Goal: Task Accomplishment & Management: Manage account settings

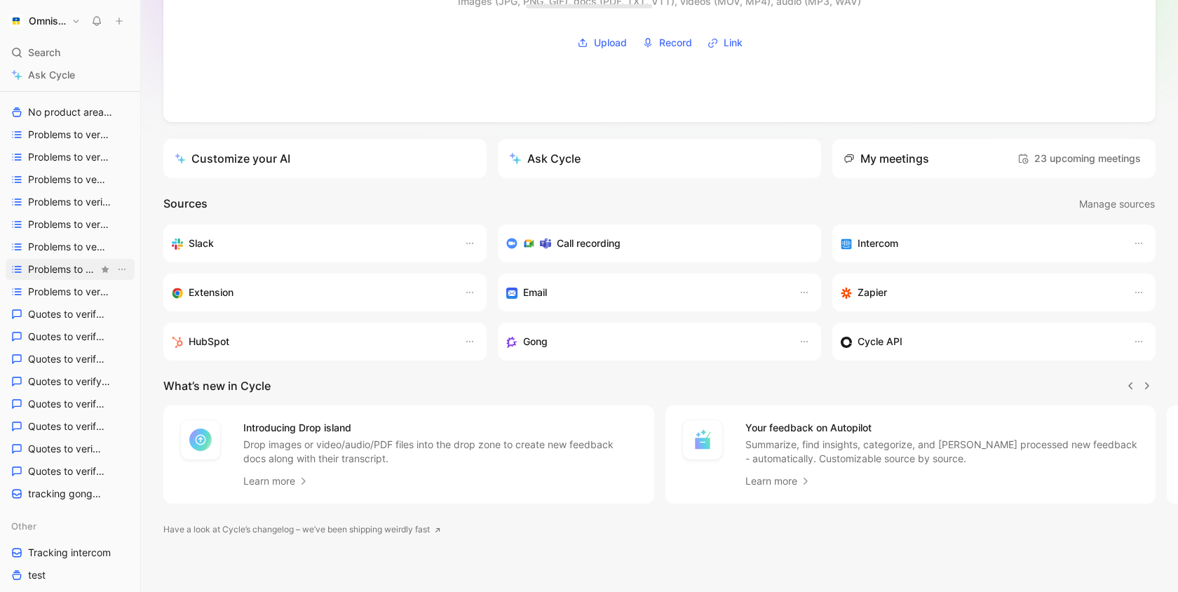
scroll to position [618, 0]
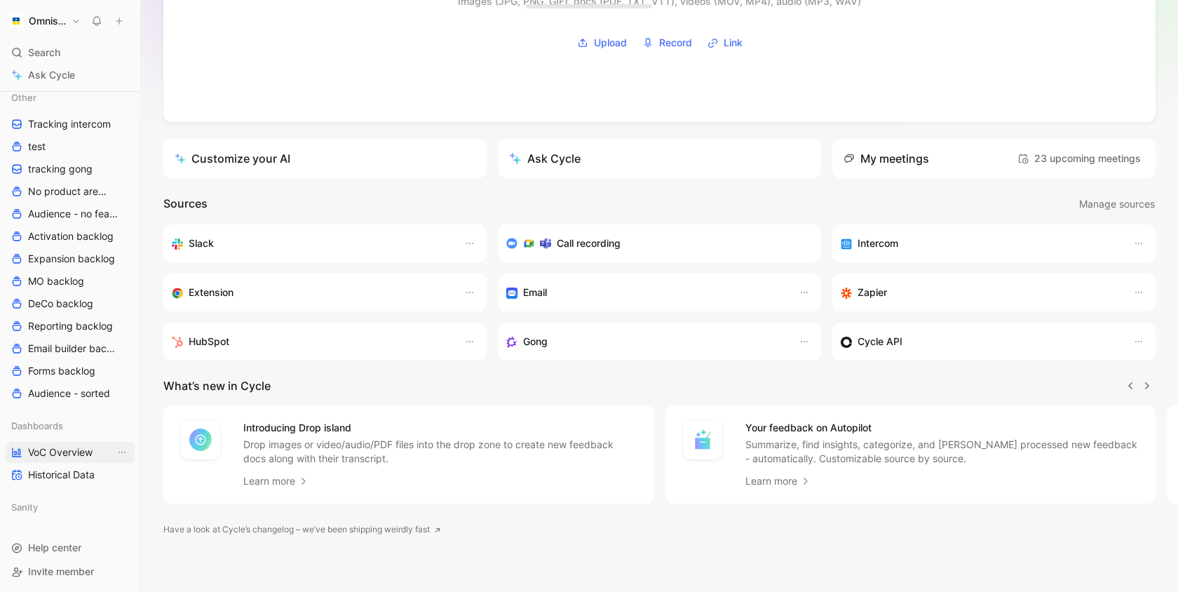
click at [69, 459] on link "VoC Overview" at bounding box center [70, 452] width 129 height 21
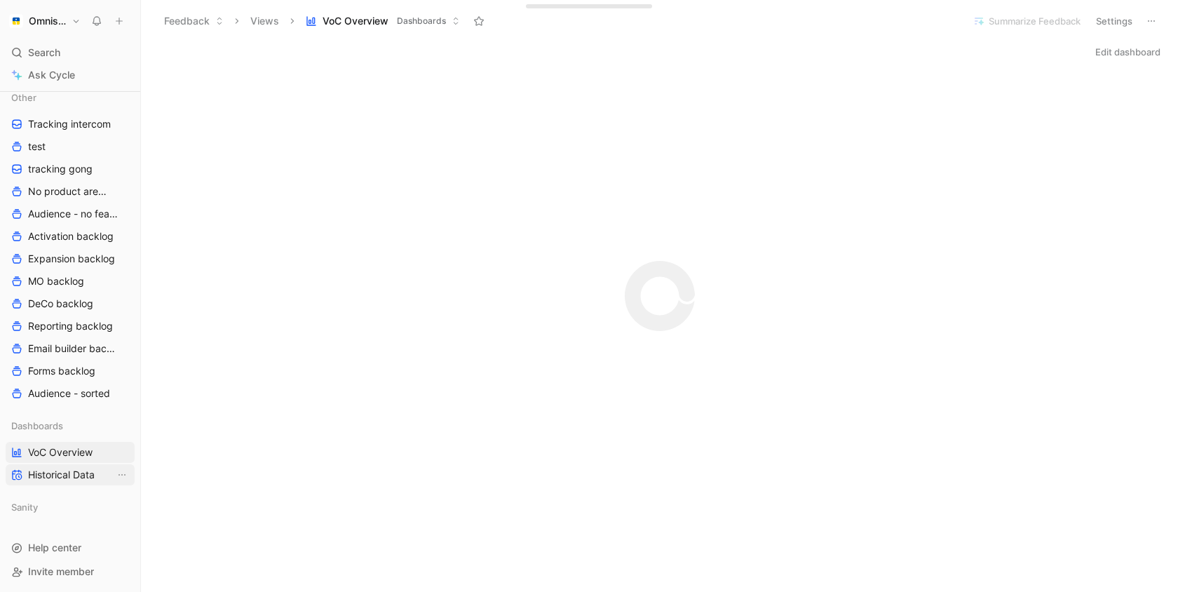
click at [69, 469] on span "Historical Data" at bounding box center [61, 475] width 67 height 14
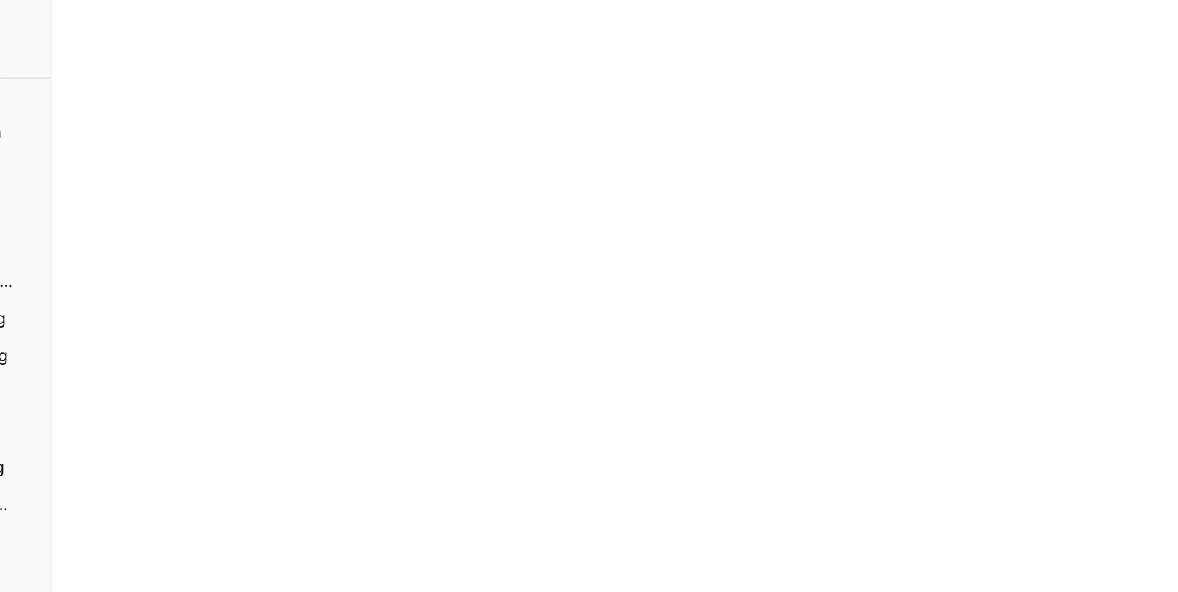
scroll to position [755, 0]
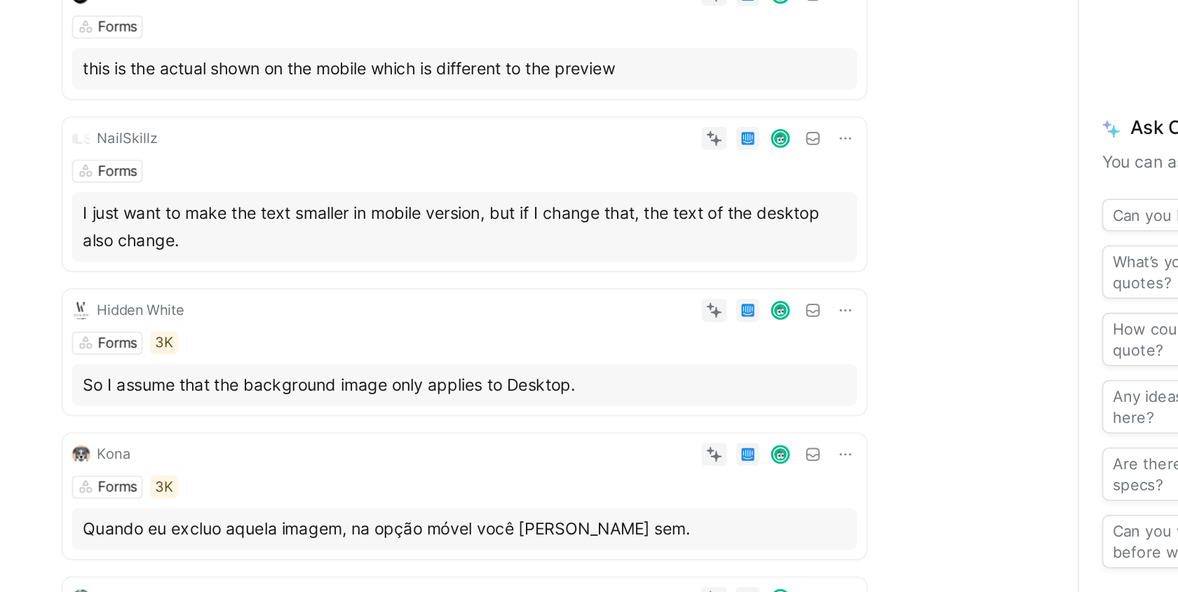
scroll to position [716, 0]
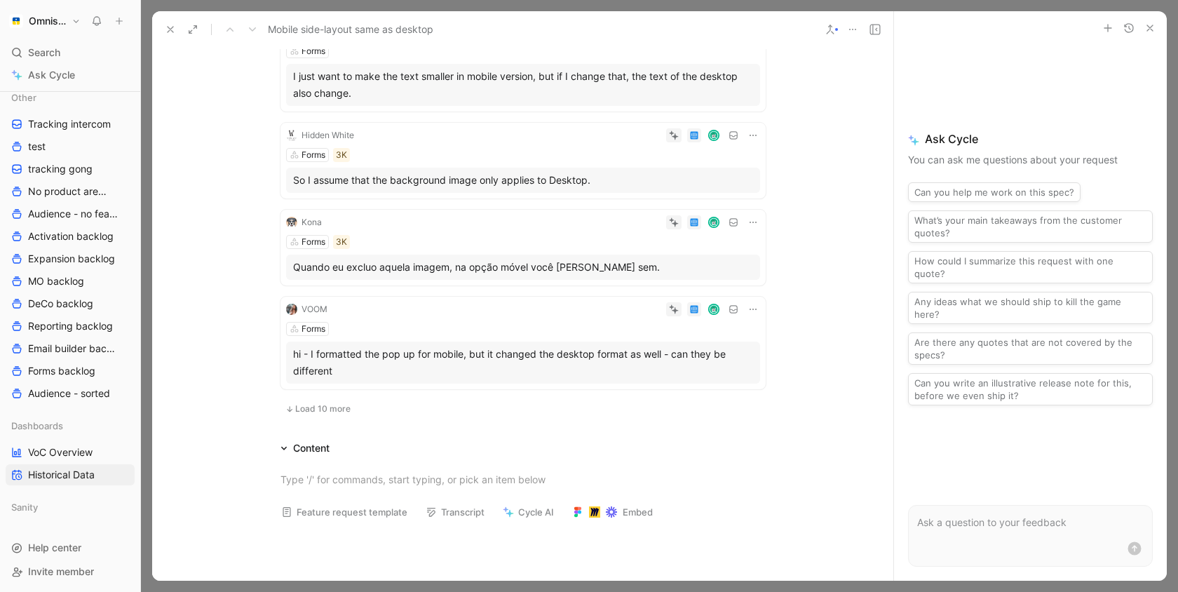
click at [166, 27] on icon at bounding box center [170, 29] width 11 height 11
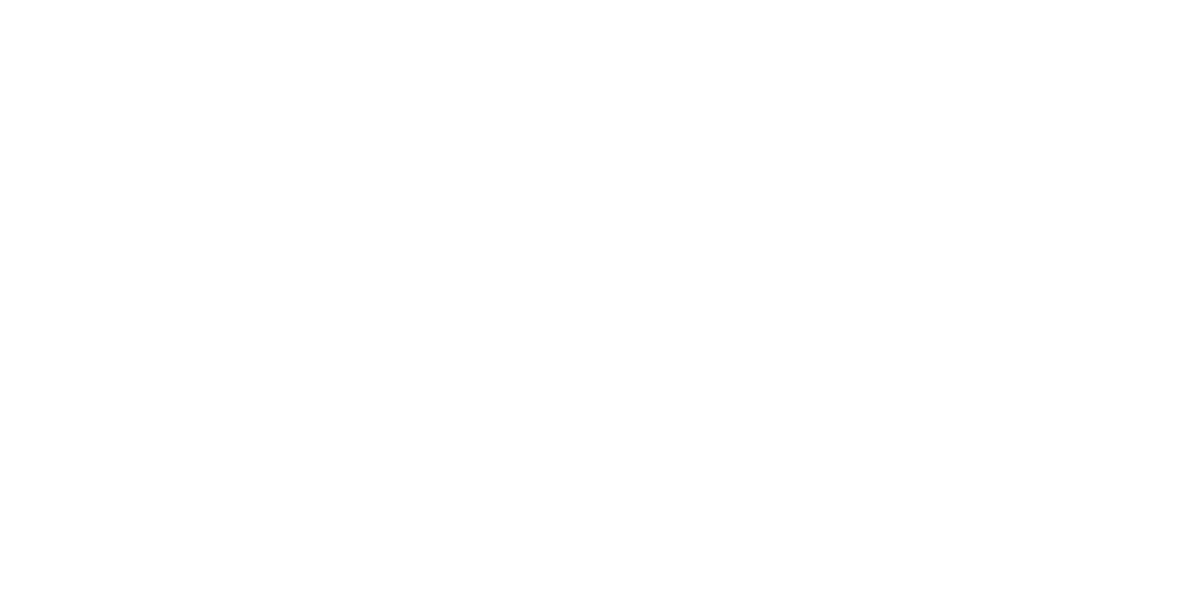
scroll to position [715, 0]
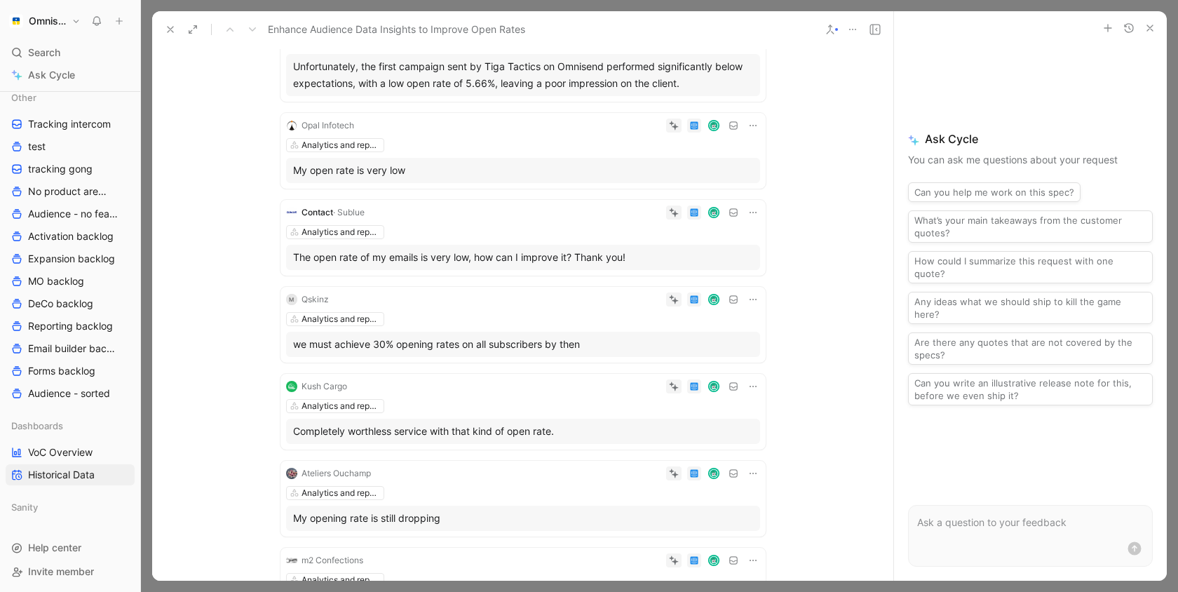
click at [167, 27] on icon at bounding box center [170, 29] width 11 height 11
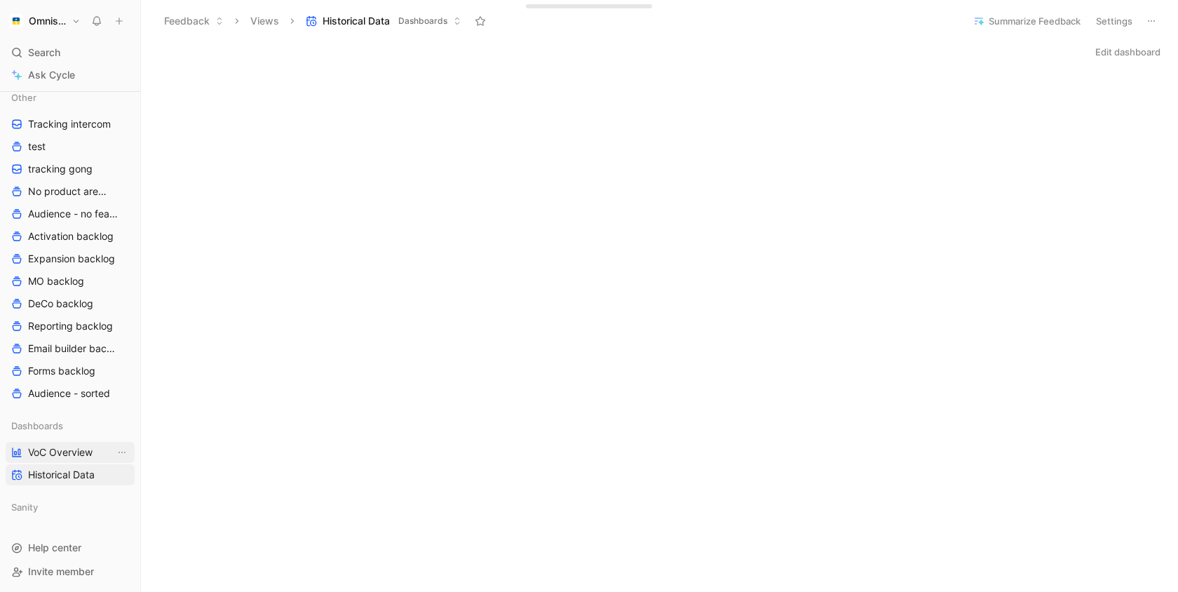
click at [57, 456] on span "VoC Overview" at bounding box center [60, 452] width 65 height 14
click at [780, 30] on div "Feedback Views VoC Overview Dashboards" at bounding box center [556, 21] width 801 height 24
click at [868, 50] on div "Edit dashboard" at bounding box center [659, 52] width 1037 height 20
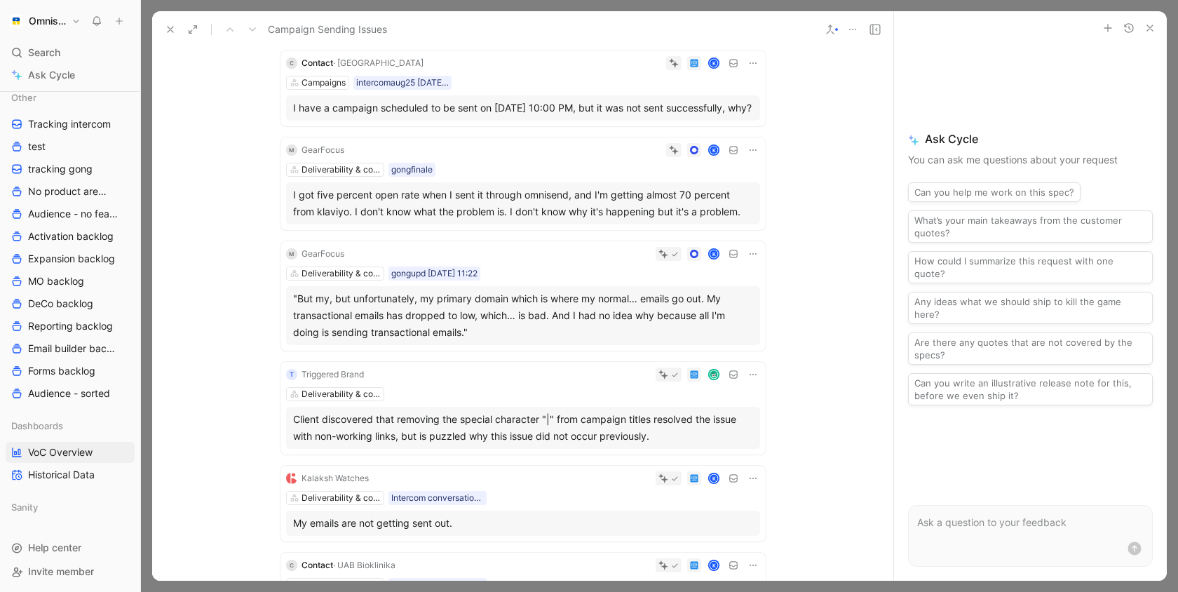
scroll to position [145, 0]
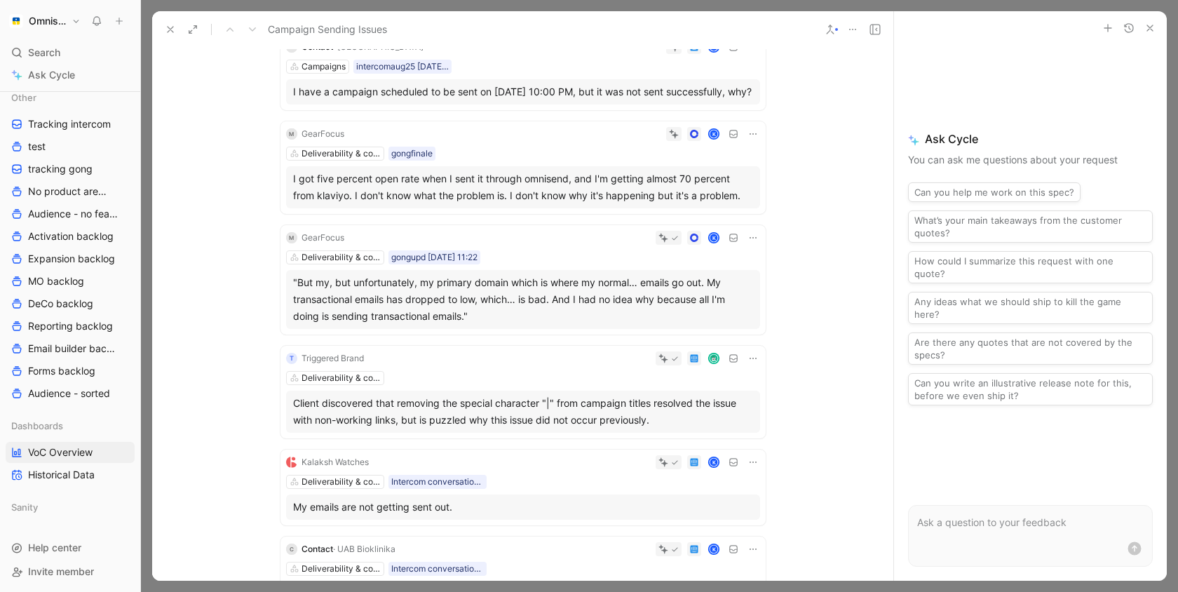
click at [176, 36] on button at bounding box center [171, 30] width 20 height 20
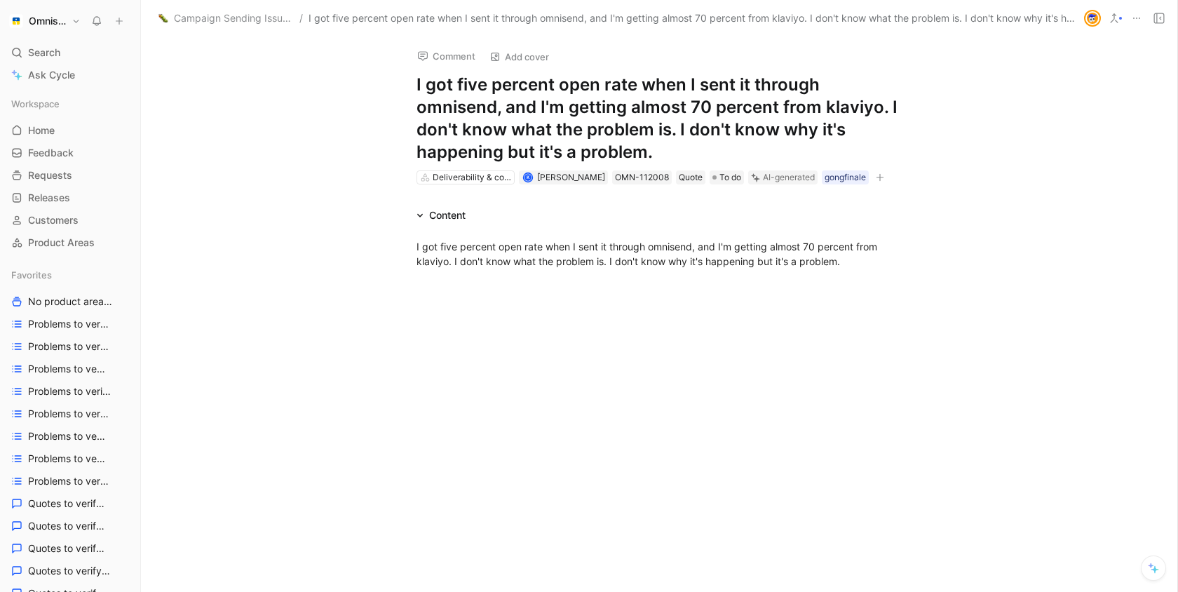
click at [522, 101] on h1 "I got five percent open rate when I sent it through omnisend, and I'm getting a…" at bounding box center [659, 119] width 485 height 90
click at [539, 130] on h1 "I got five percent open rate when I sent it through omnisend, and I'm getting a…" at bounding box center [659, 119] width 485 height 90
click at [236, 14] on span "Campaign Sending Issues" at bounding box center [233, 18] width 119 height 17
click at [251, 17] on span "Campaign Sending Issues" at bounding box center [233, 18] width 119 height 17
click at [188, 92] on button "Open" at bounding box center [184, 100] width 51 height 20
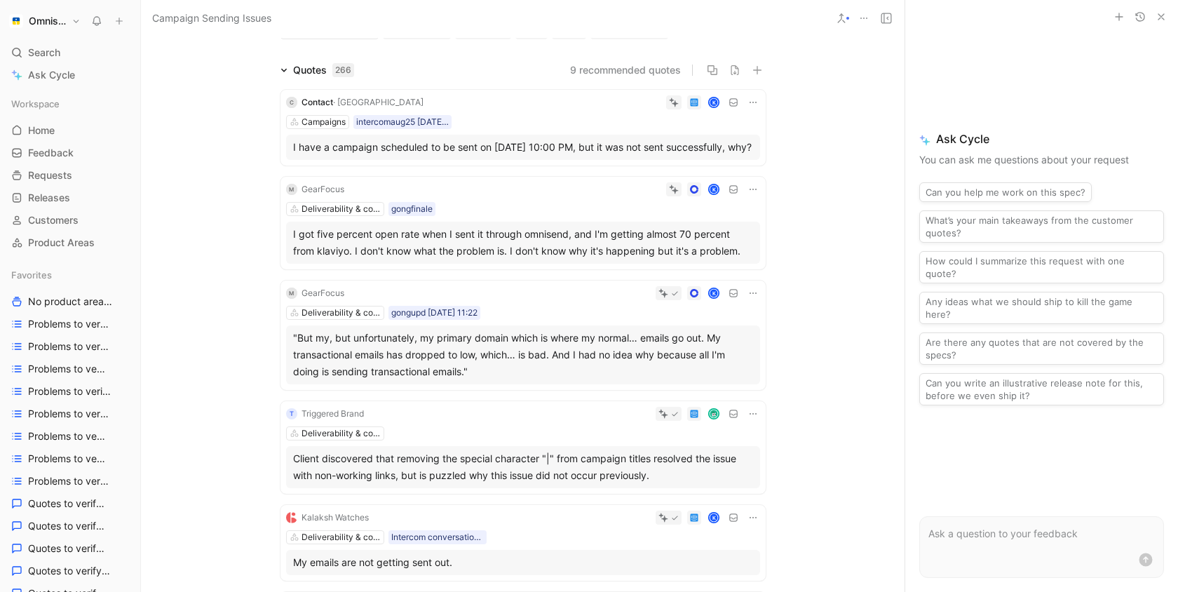
scroll to position [102, 0]
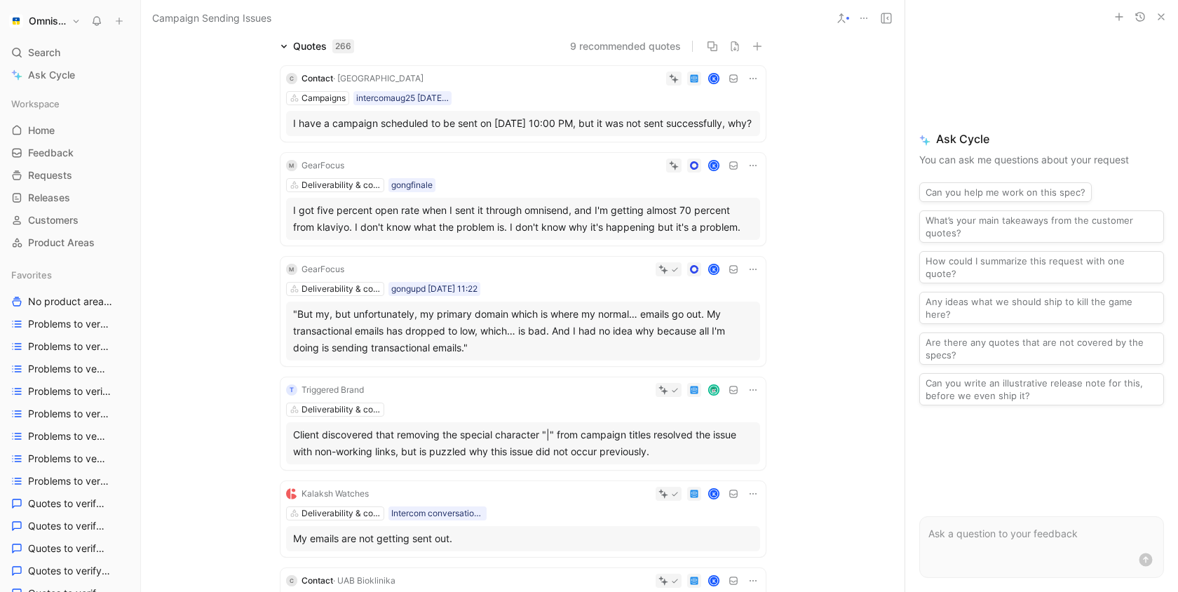
click at [520, 236] on div "I got five percent open rate when I sent it through omnisend, and I'm getting a…" at bounding box center [523, 219] width 460 height 34
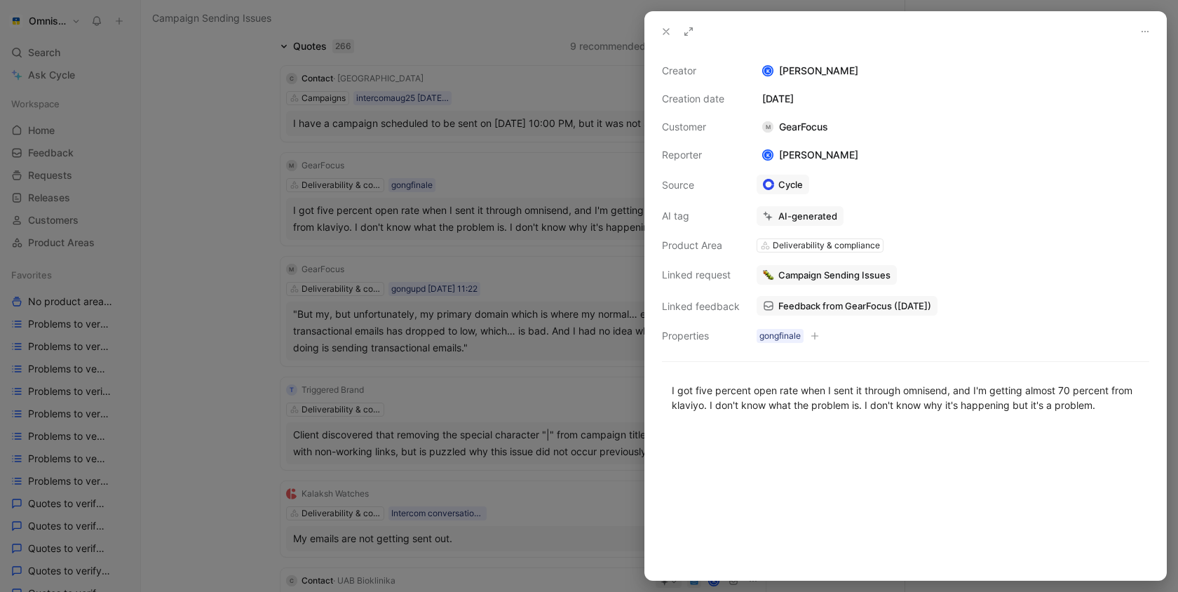
click at [575, 285] on div at bounding box center [589, 296] width 1178 height 592
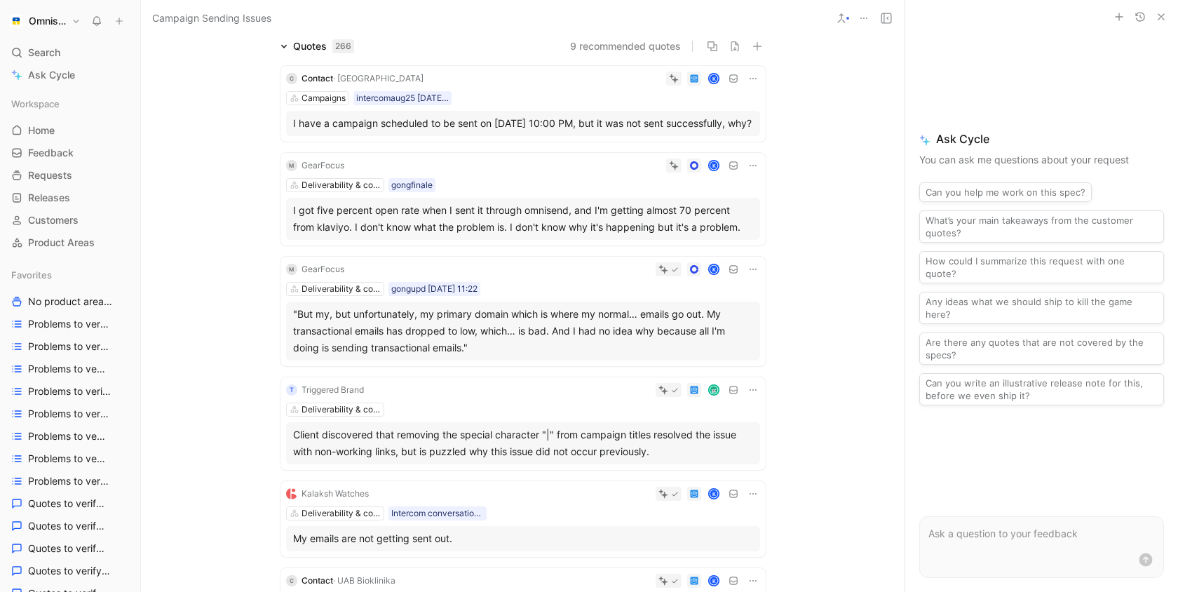
click at [511, 231] on div "I got five percent open rate when I sent it through omnisend, and I'm getting a…" at bounding box center [523, 219] width 460 height 34
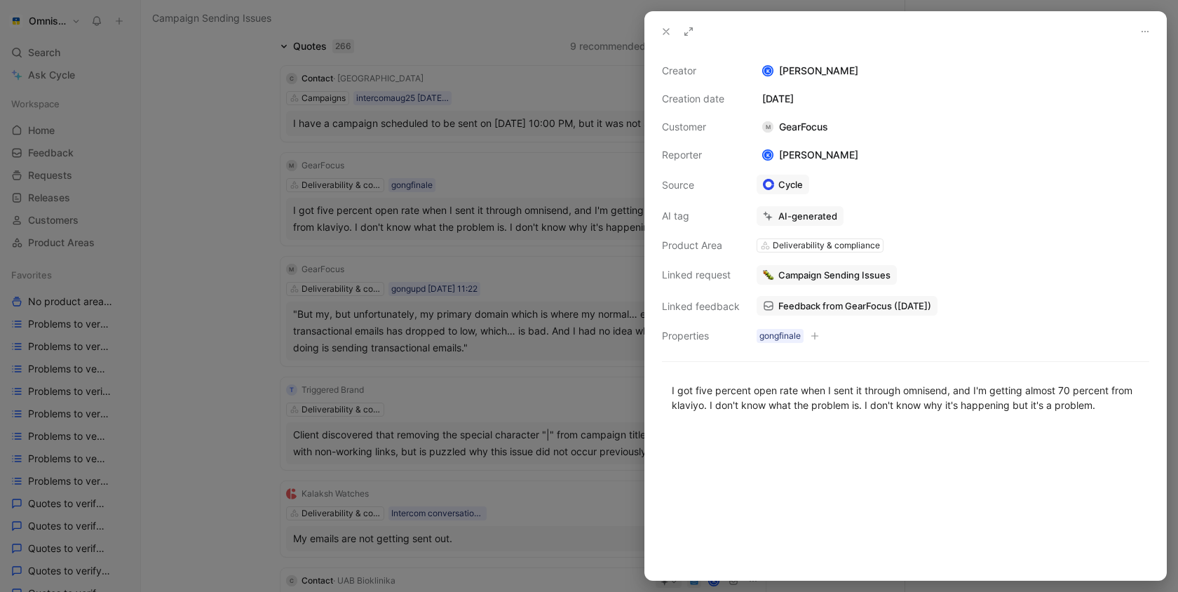
click at [845, 305] on span "Feedback from GearFocus (Aug 25, 2025)" at bounding box center [855, 306] width 153 height 13
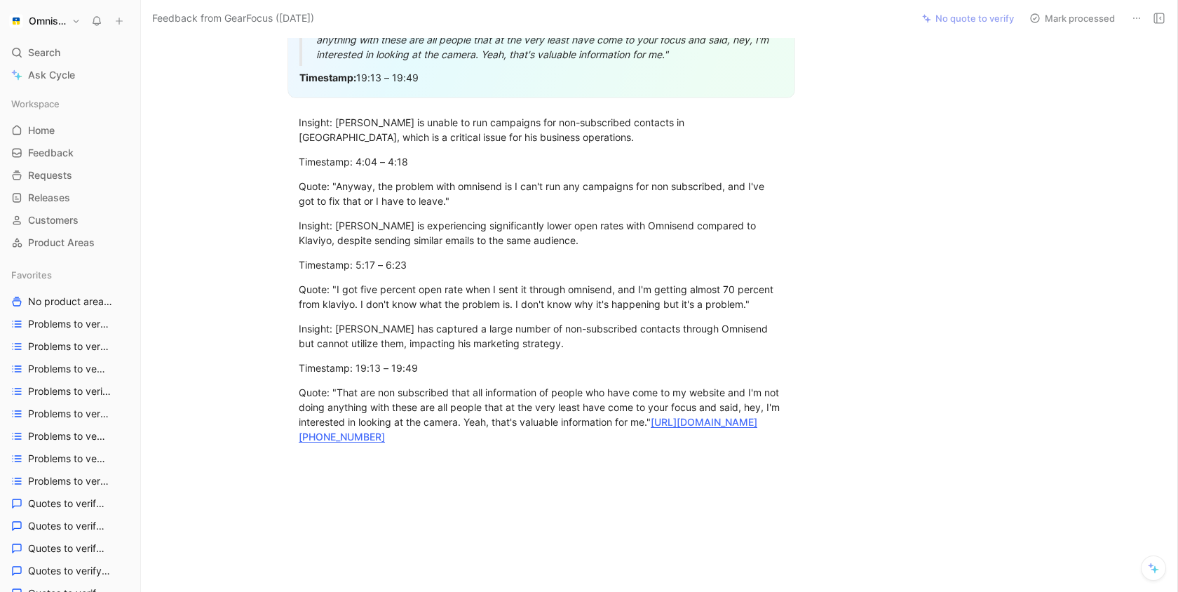
scroll to position [826, 0]
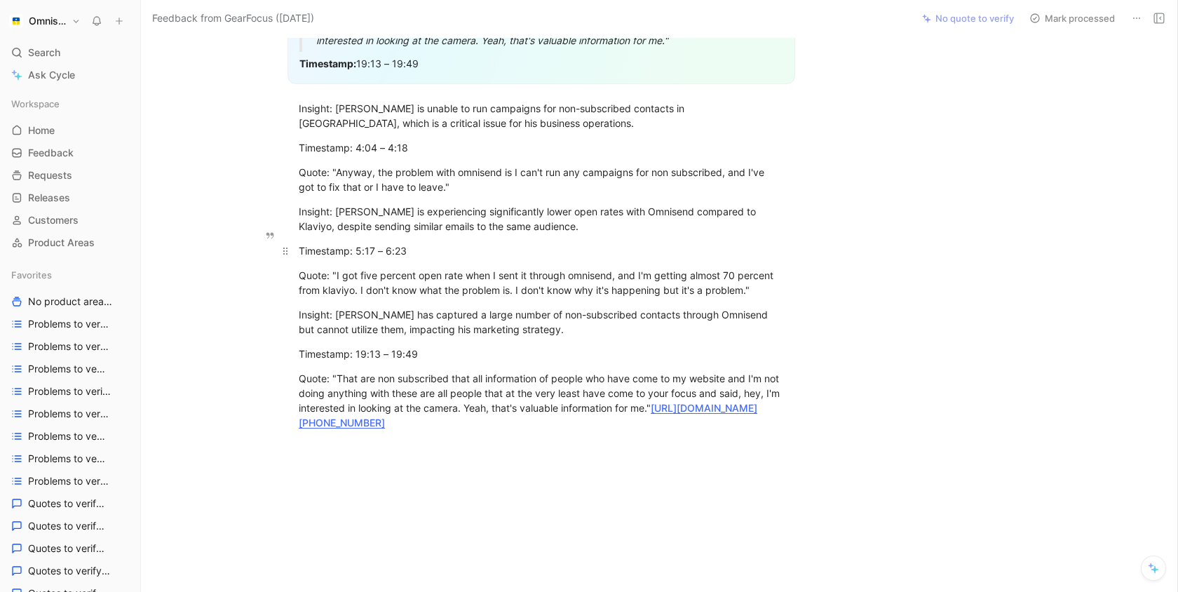
drag, startPoint x: 356, startPoint y: 233, endPoint x: 413, endPoint y: 234, distance: 56.8
click at [413, 243] on div "Timestamp: 5:17 – 6:23" at bounding box center [541, 250] width 485 height 15
click at [483, 408] on link "https://us-50938.app.gong.io/call?id=1939432351736831704" at bounding box center [528, 415] width 459 height 27
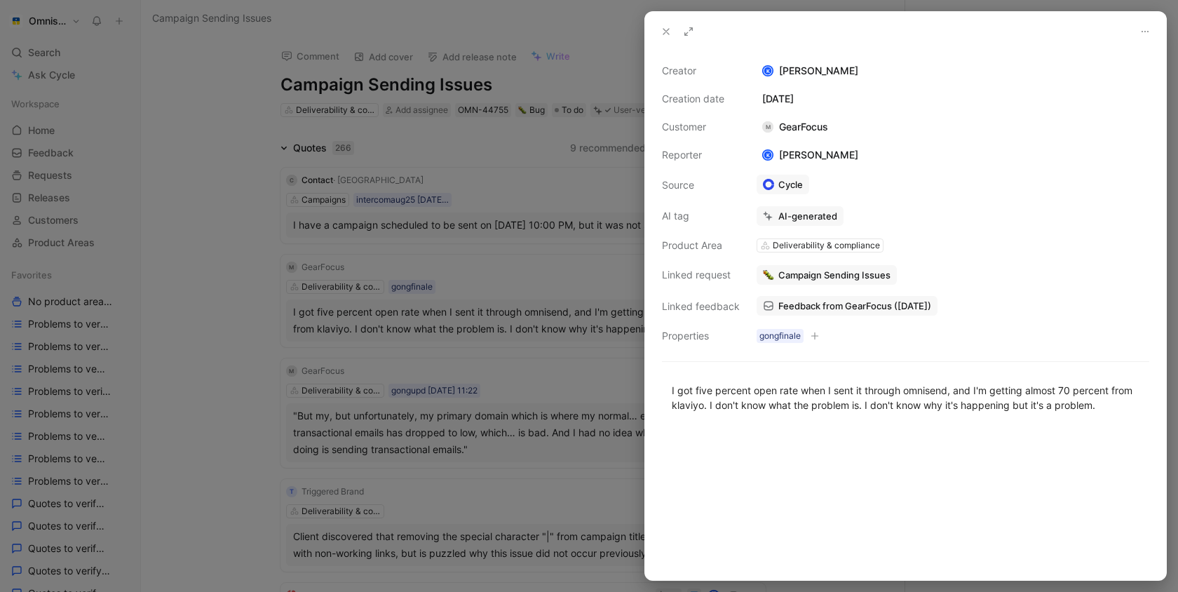
click at [547, 227] on div at bounding box center [589, 296] width 1178 height 592
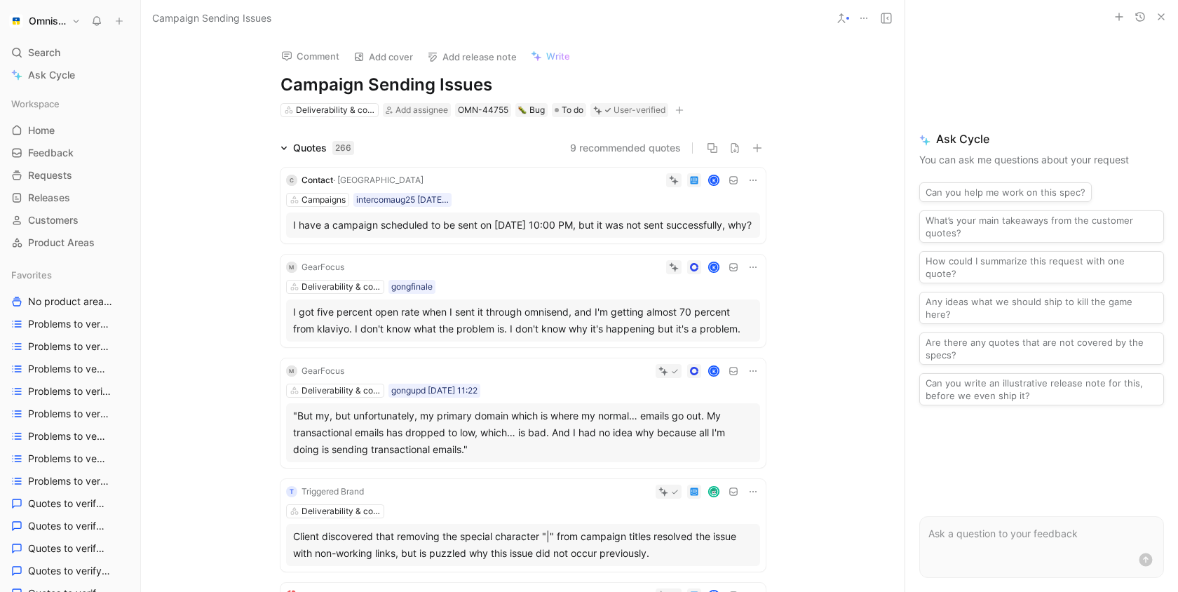
click at [1156, 17] on icon "button" at bounding box center [1161, 16] width 11 height 11
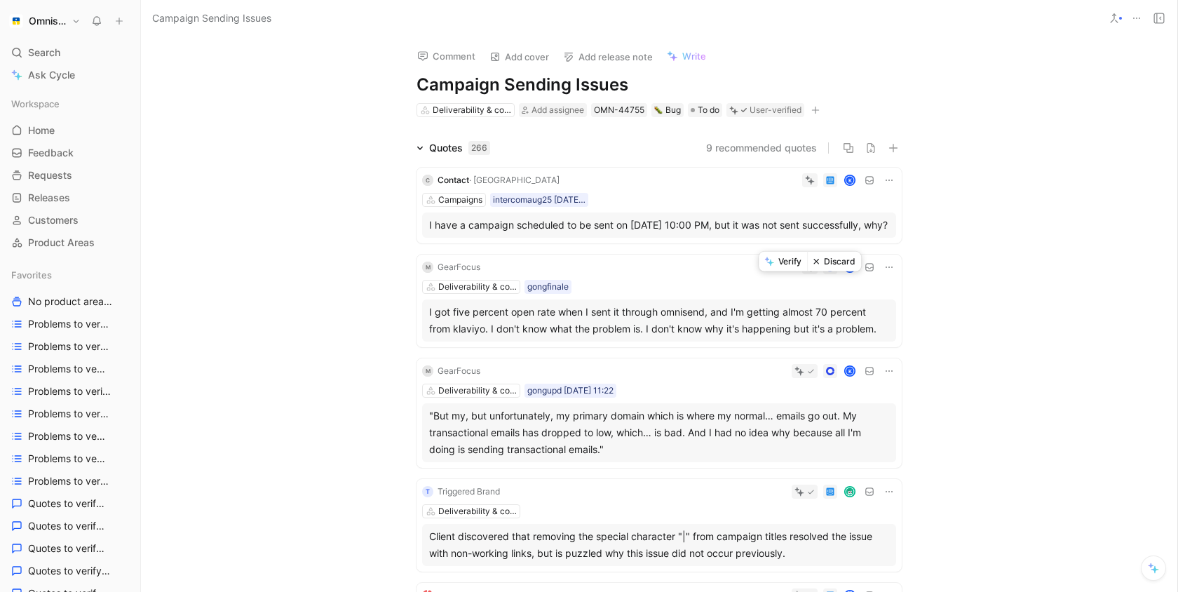
click at [820, 264] on icon at bounding box center [816, 261] width 7 height 7
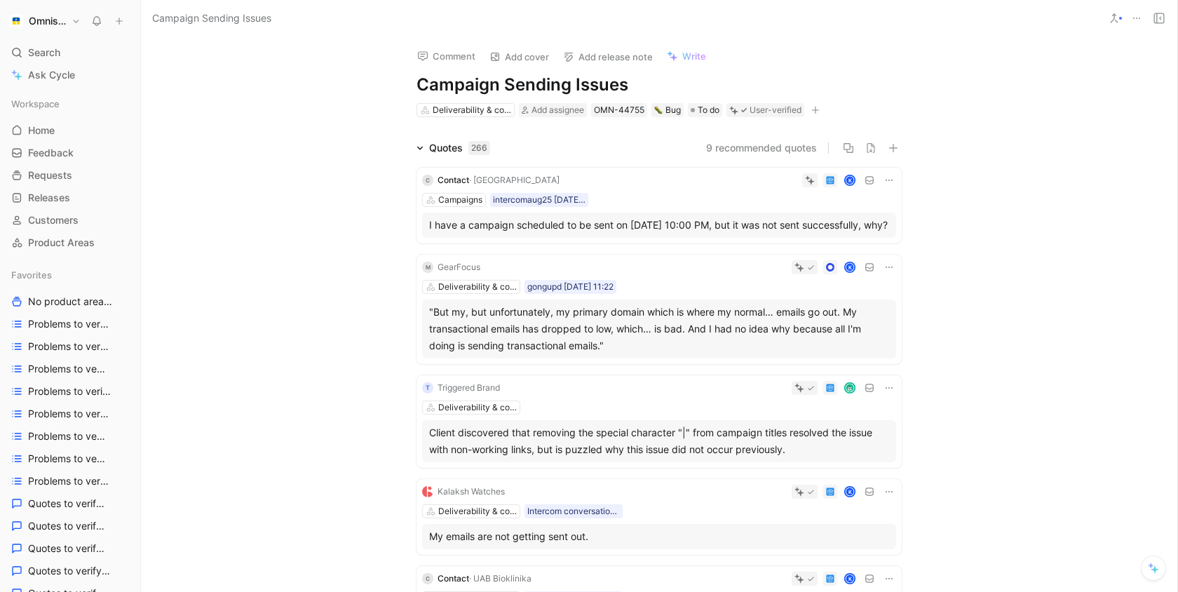
click at [1049, 304] on div "Quotes 266 9 recommended quotes C Contact · KERDOM K Campaigns intercomaug25 25…" at bounding box center [659, 599] width 1037 height 918
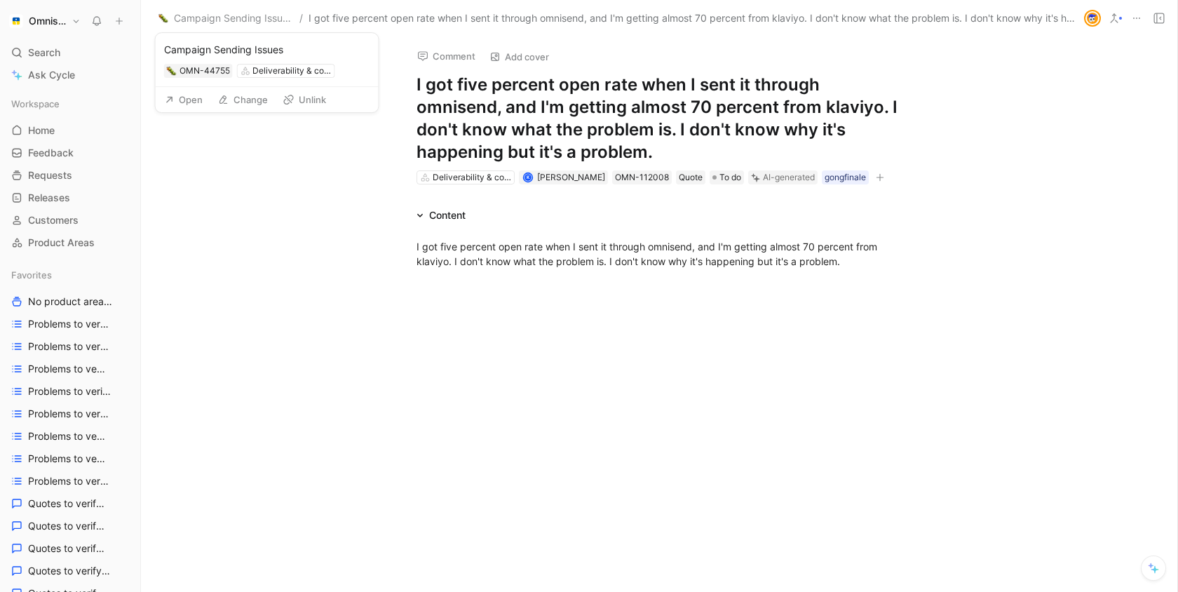
click at [180, 105] on button "Open" at bounding box center [184, 100] width 51 height 20
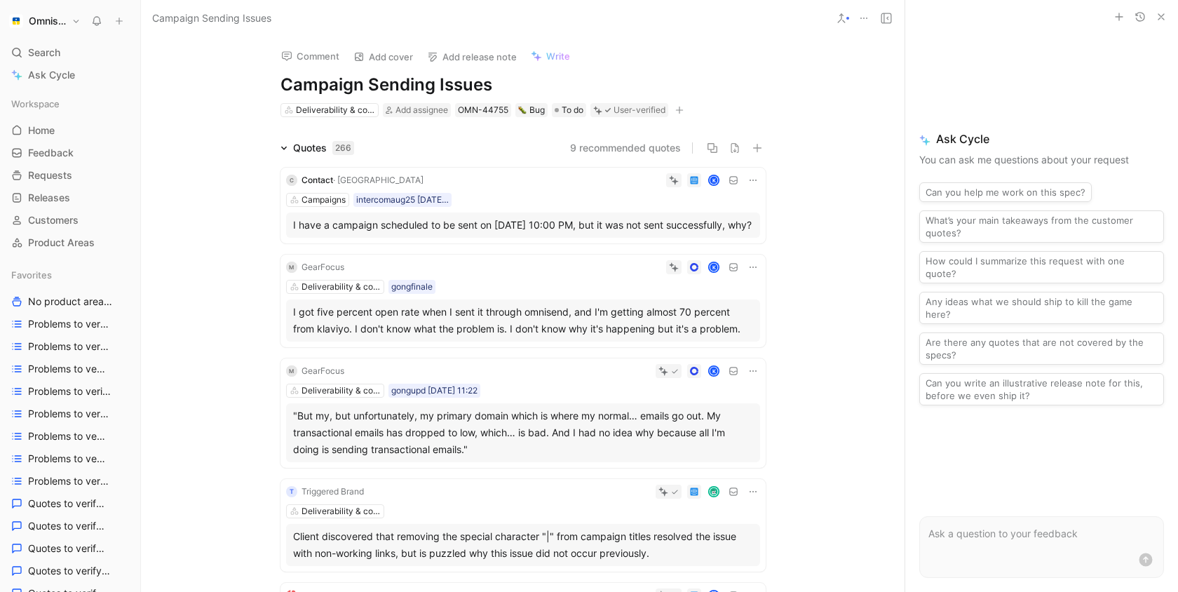
click at [525, 292] on div "M GearFocus K Deliverability & compliance gongfinale I got five percent open ra…" at bounding box center [523, 301] width 485 height 93
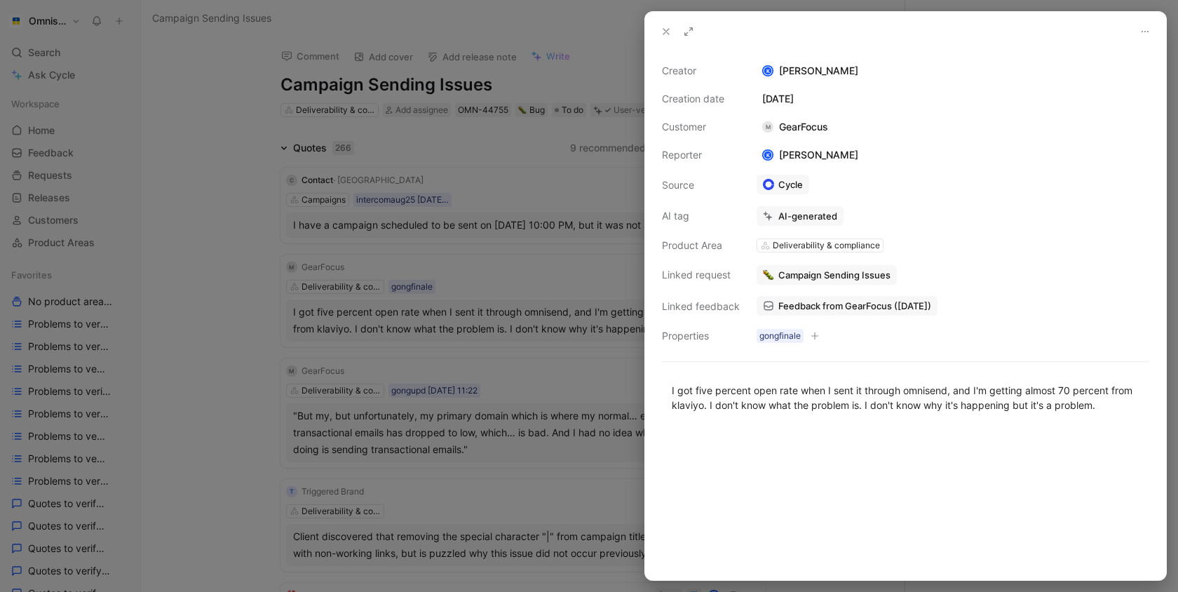
click at [873, 308] on span "Feedback from GearFocus (Aug 25, 2025)" at bounding box center [855, 306] width 153 height 13
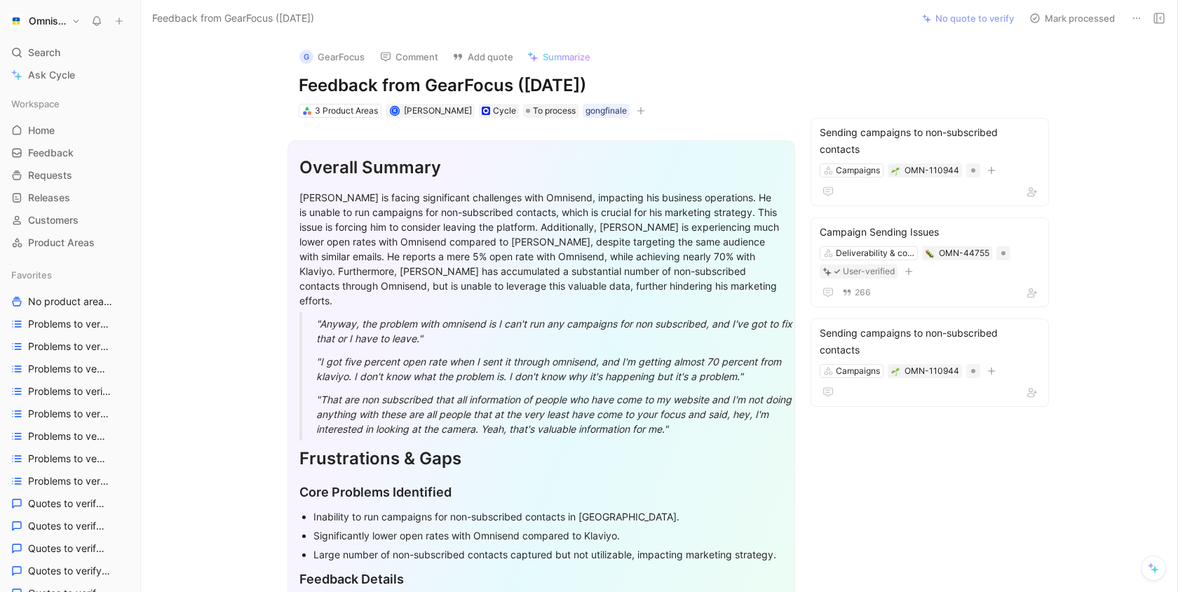
scroll to position [840, 0]
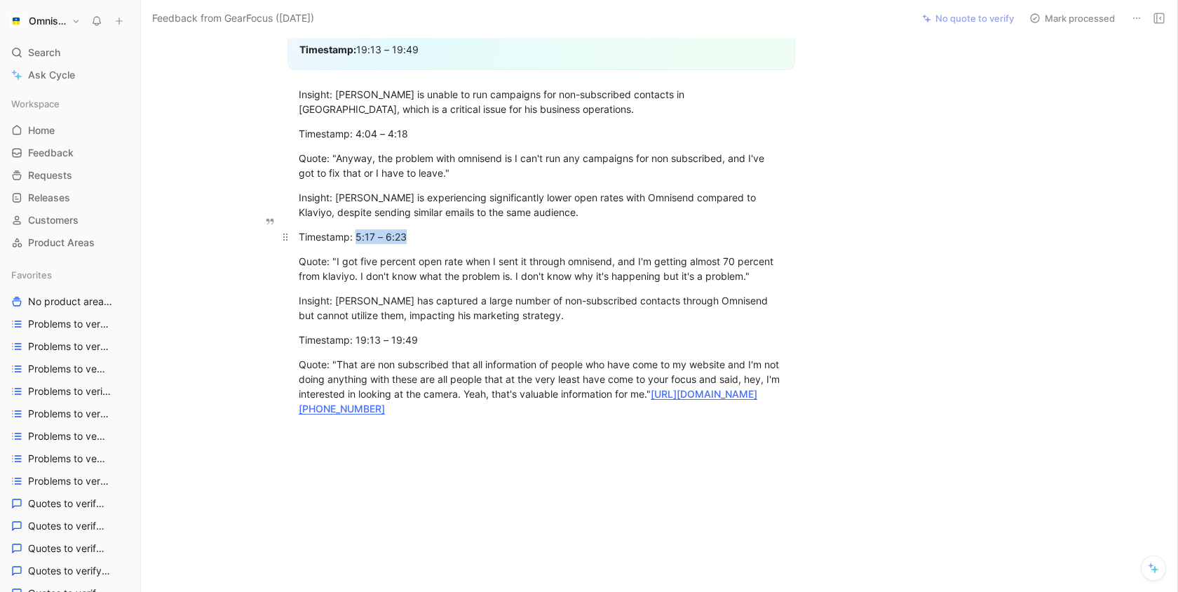
drag, startPoint x: 356, startPoint y: 222, endPoint x: 436, endPoint y: 222, distance: 80.7
click at [436, 229] on div "Timestamp: 5:17 – 6:23" at bounding box center [541, 236] width 485 height 15
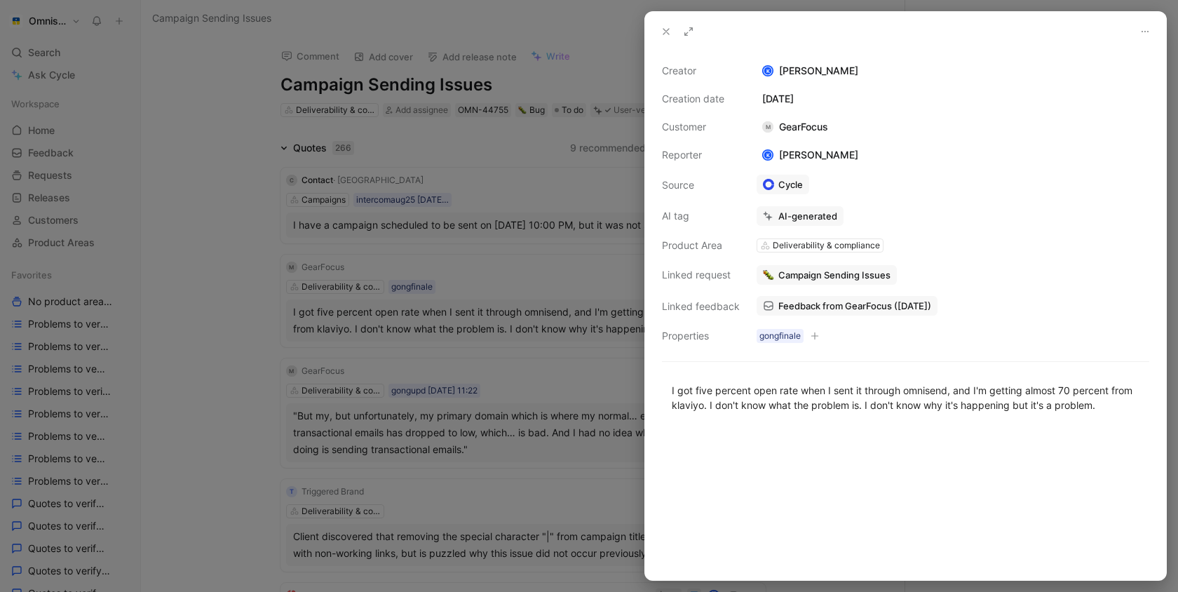
click at [845, 309] on span "Feedback from GearFocus (Aug 25, 2025)" at bounding box center [855, 306] width 153 height 13
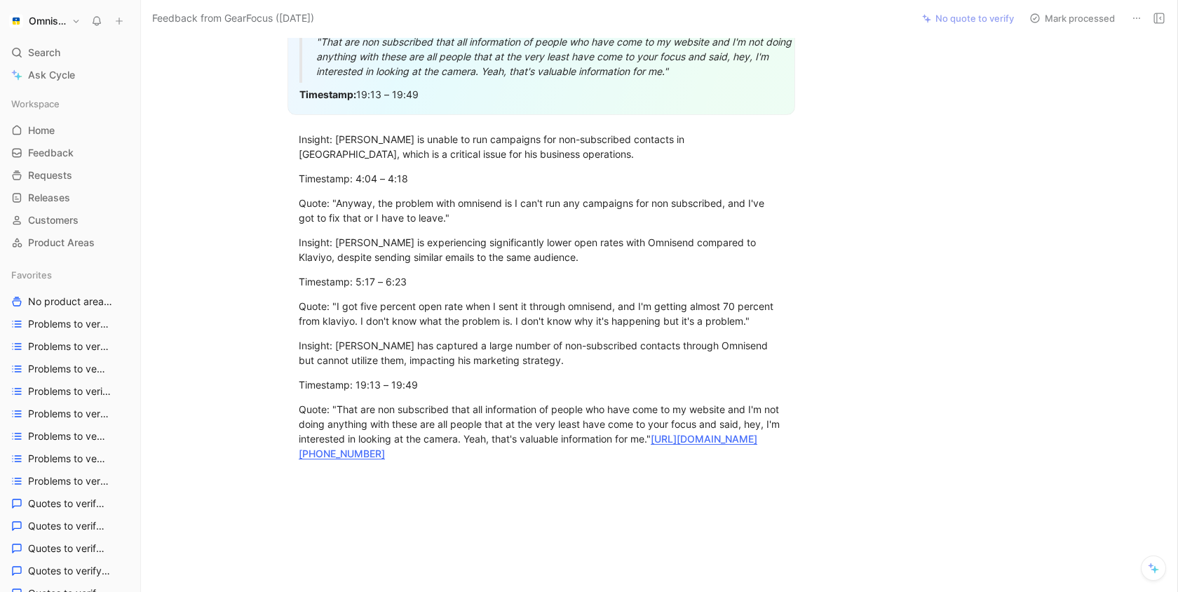
scroll to position [840, 0]
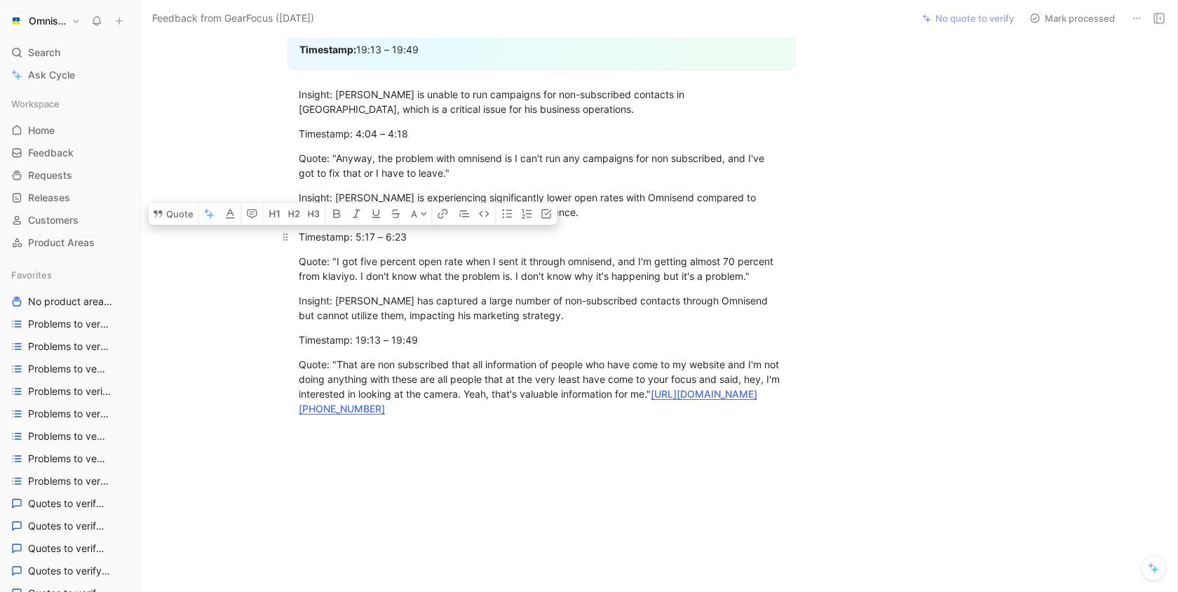
drag, startPoint x: 300, startPoint y: 220, endPoint x: 429, endPoint y: 220, distance: 129.8
click at [429, 229] on div "Timestamp: 5:17 – 6:23" at bounding box center [541, 236] width 485 height 15
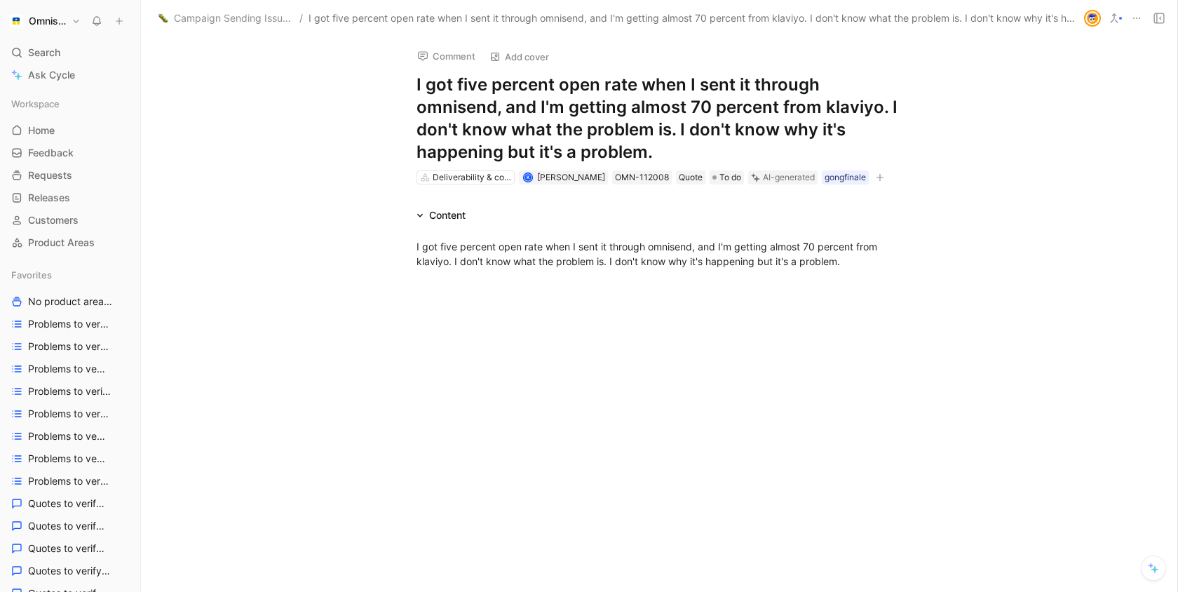
drag, startPoint x: 415, startPoint y: 85, endPoint x: 556, endPoint y: 115, distance: 144.2
click at [556, 115] on div "Comment Add cover I got five percent open rate when I sent it through omnisend,…" at bounding box center [659, 110] width 539 height 149
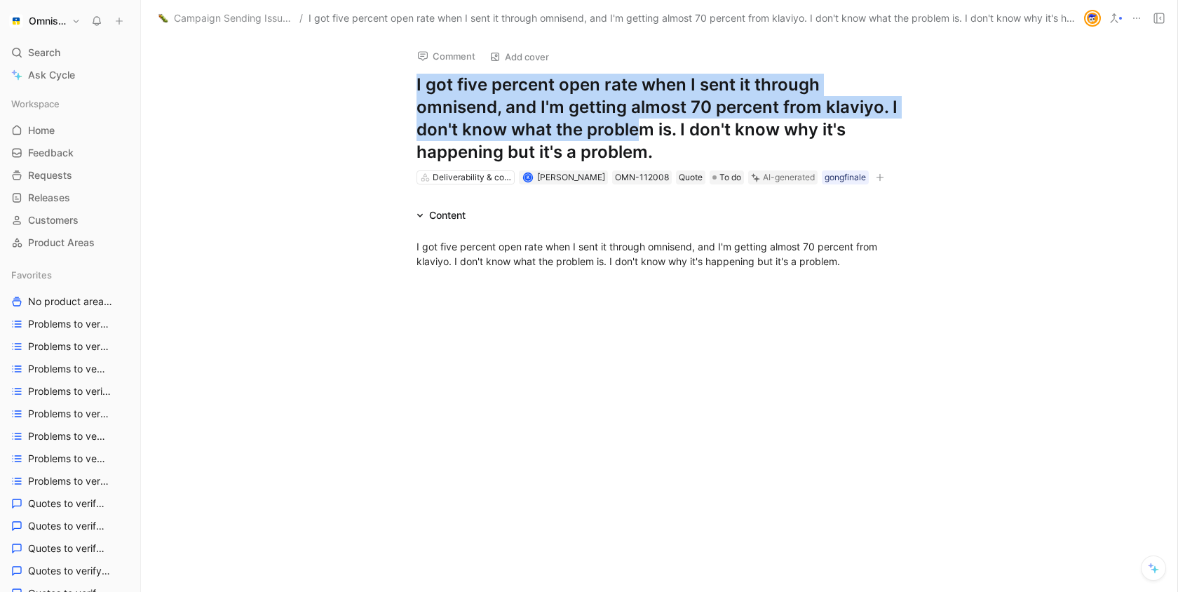
drag, startPoint x: 417, startPoint y: 82, endPoint x: 650, endPoint y: 130, distance: 237.9
click at [647, 130] on h1 "I got five percent open rate when I sent it through omnisend, and I'm getting a…" at bounding box center [659, 119] width 485 height 90
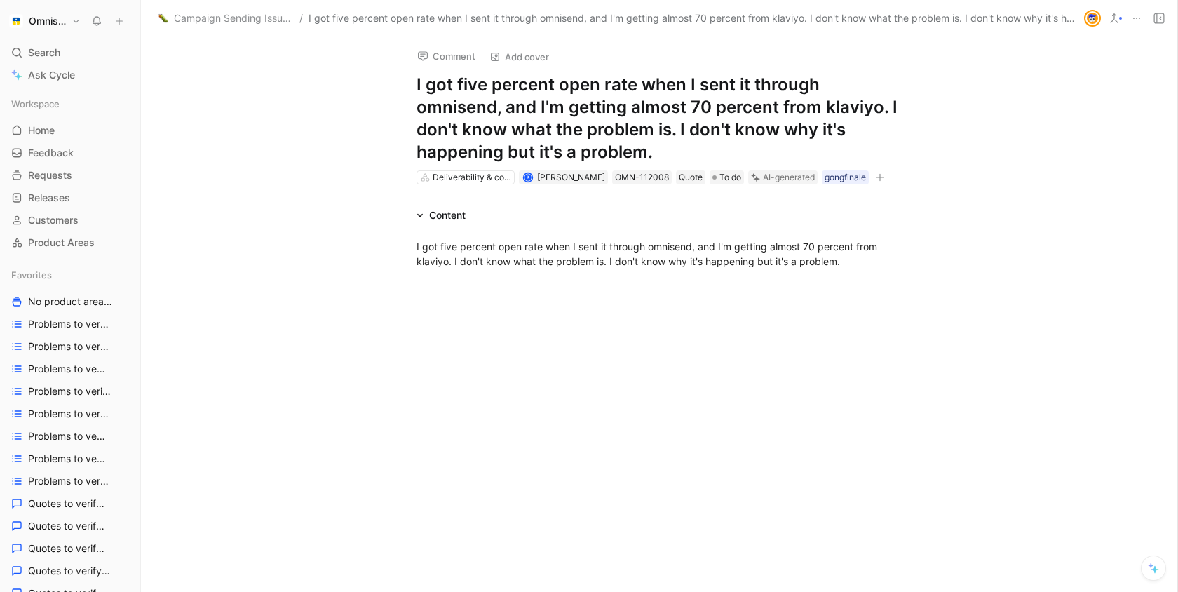
click at [660, 145] on h1 "I got five percent open rate when I sent it through omnisend, and I'm getting a…" at bounding box center [659, 119] width 485 height 90
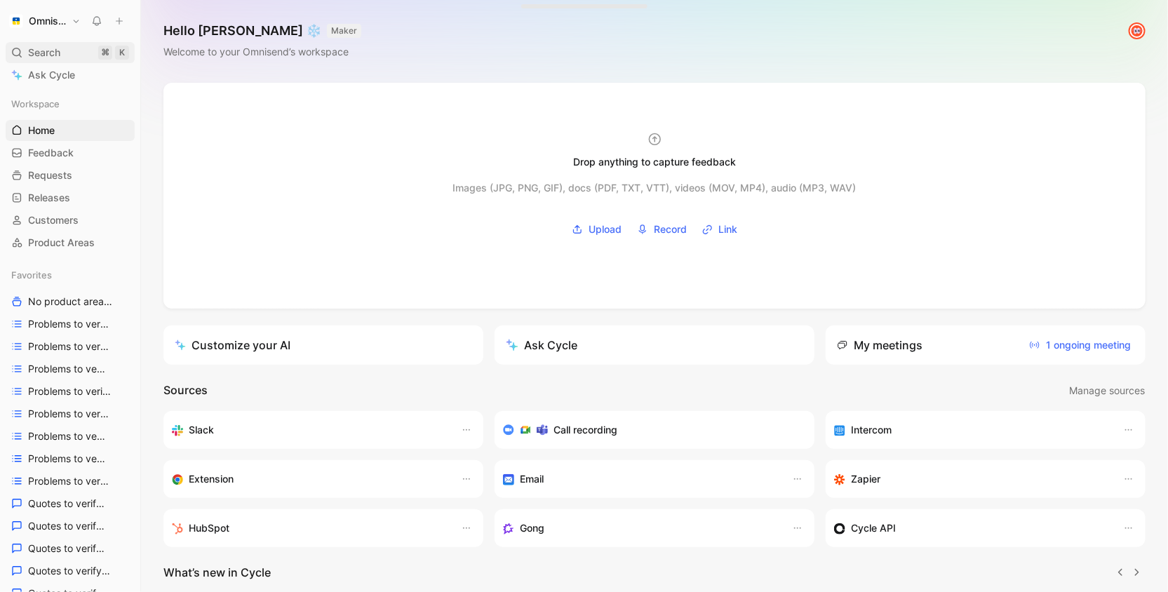
click at [58, 56] on span "Search" at bounding box center [44, 52] width 32 height 17
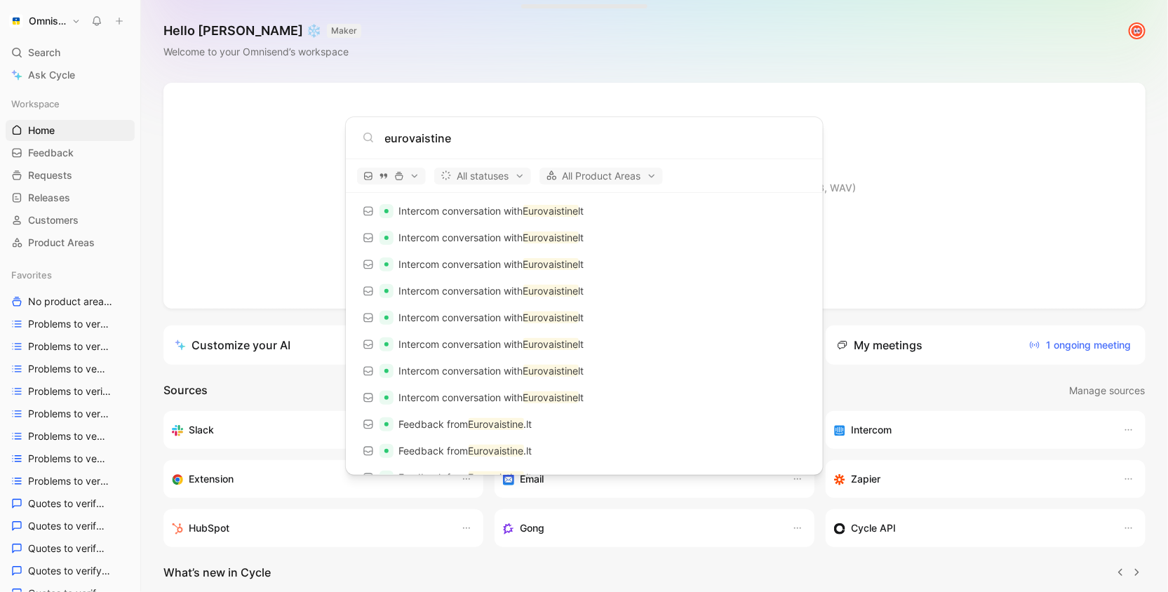
scroll to position [866, 0]
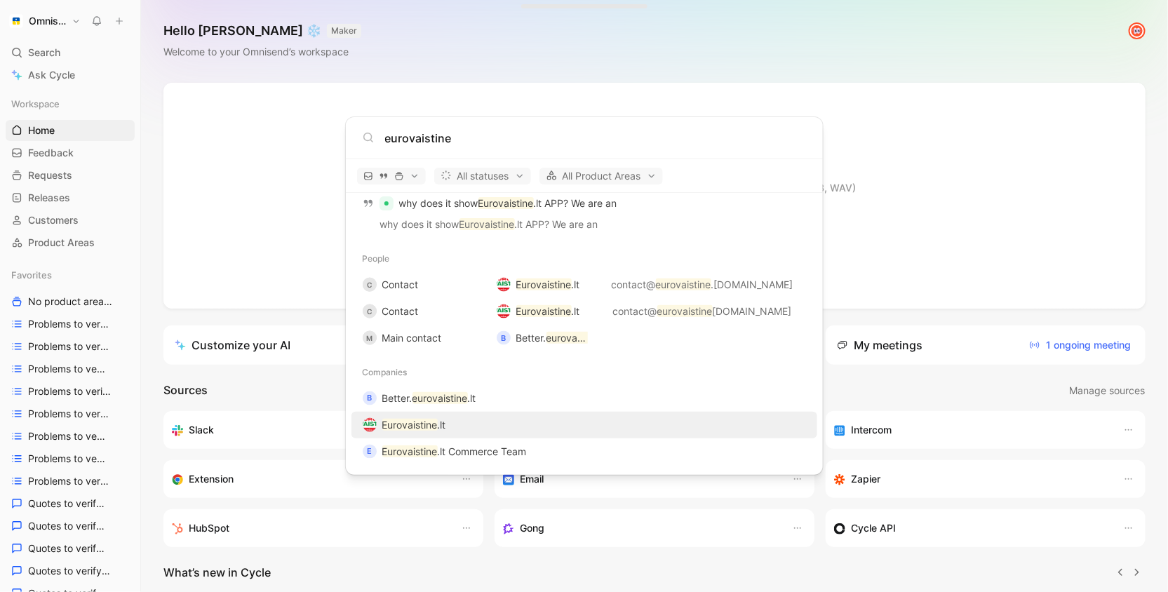
type input "eurovaistine"
click at [452, 427] on div "Eurovaistine .lt" at bounding box center [584, 424] width 457 height 25
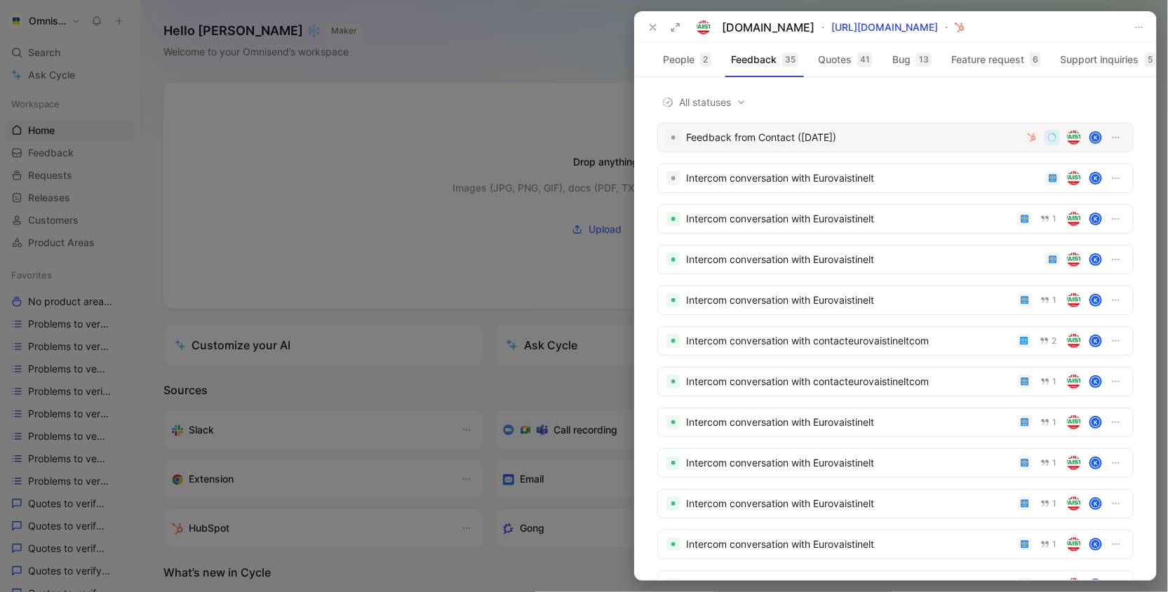
click at [775, 142] on div "Feedback from Contact (Aug 25, 2025)" at bounding box center [852, 137] width 333 height 17
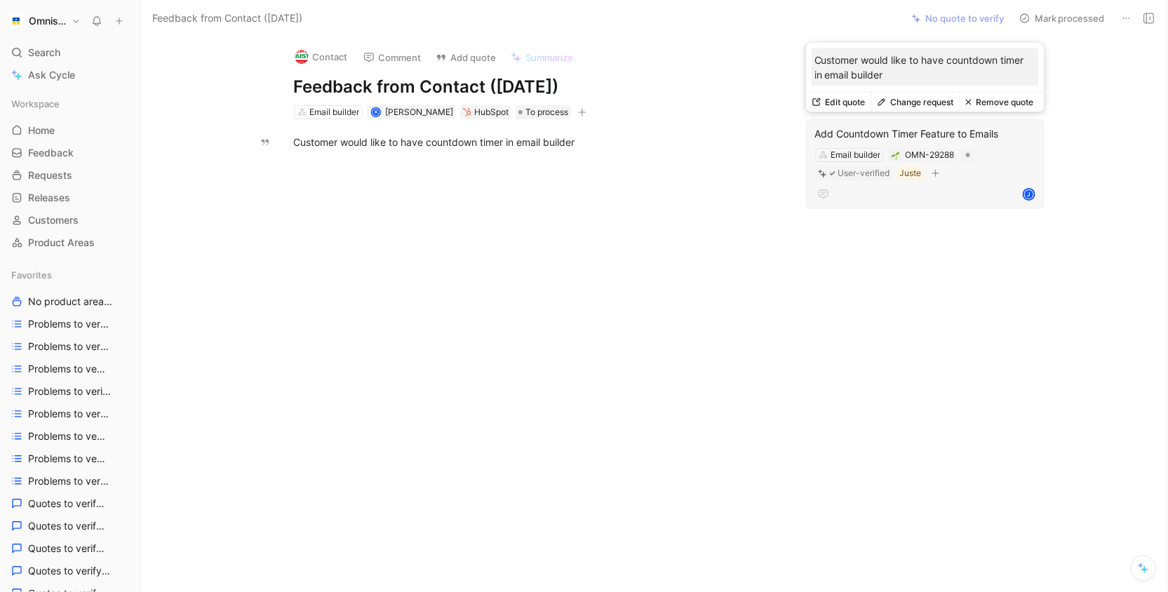
click at [983, 135] on div "Add Countdown Timer Feature to Emails" at bounding box center [925, 134] width 220 height 17
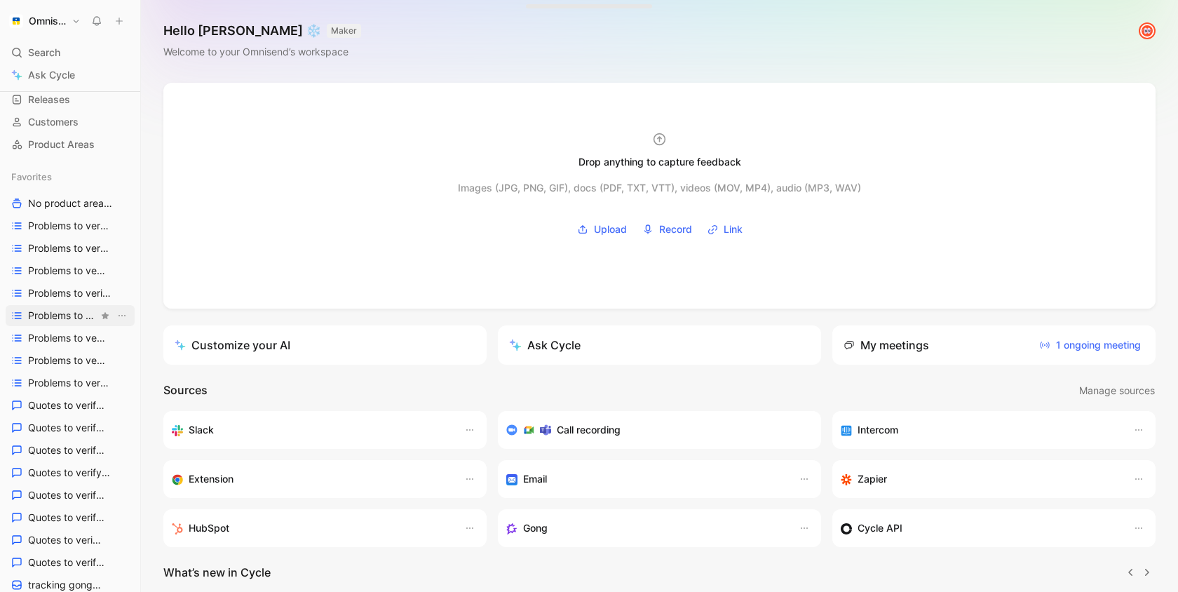
scroll to position [108, 0]
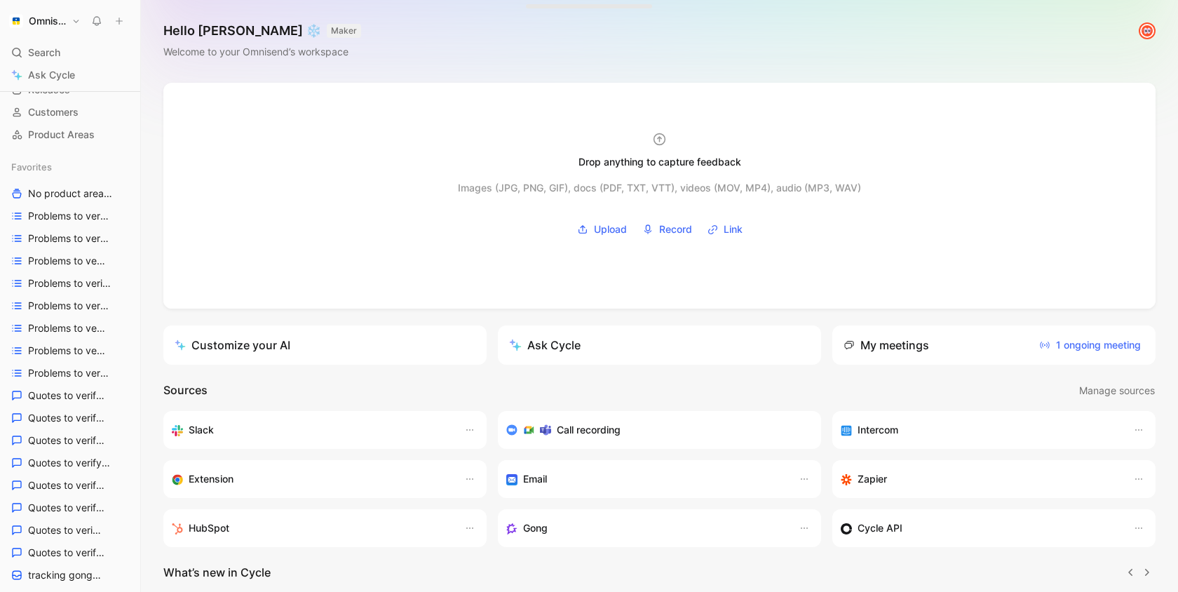
click at [58, 53] on span "Search" at bounding box center [44, 52] width 32 height 17
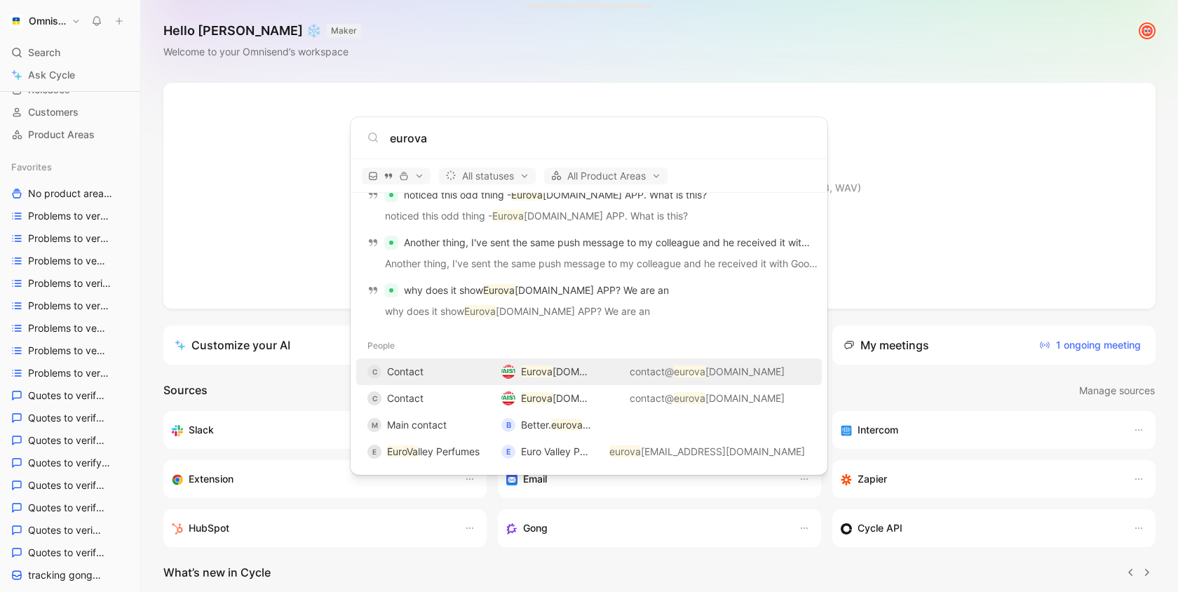
scroll to position [898, 0]
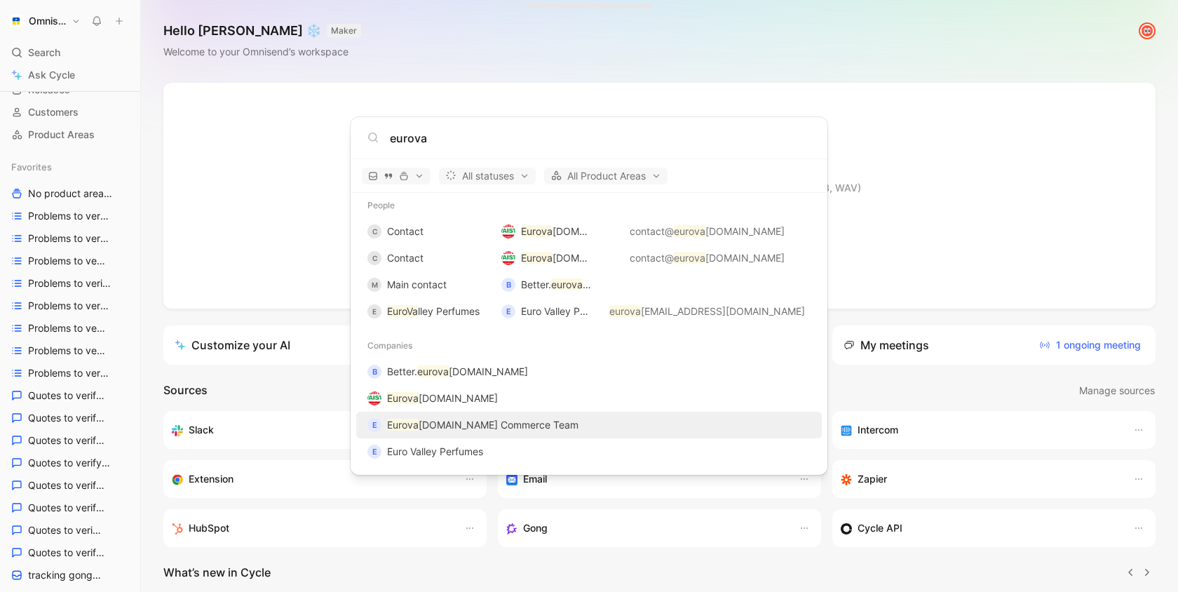
type input "eurova"
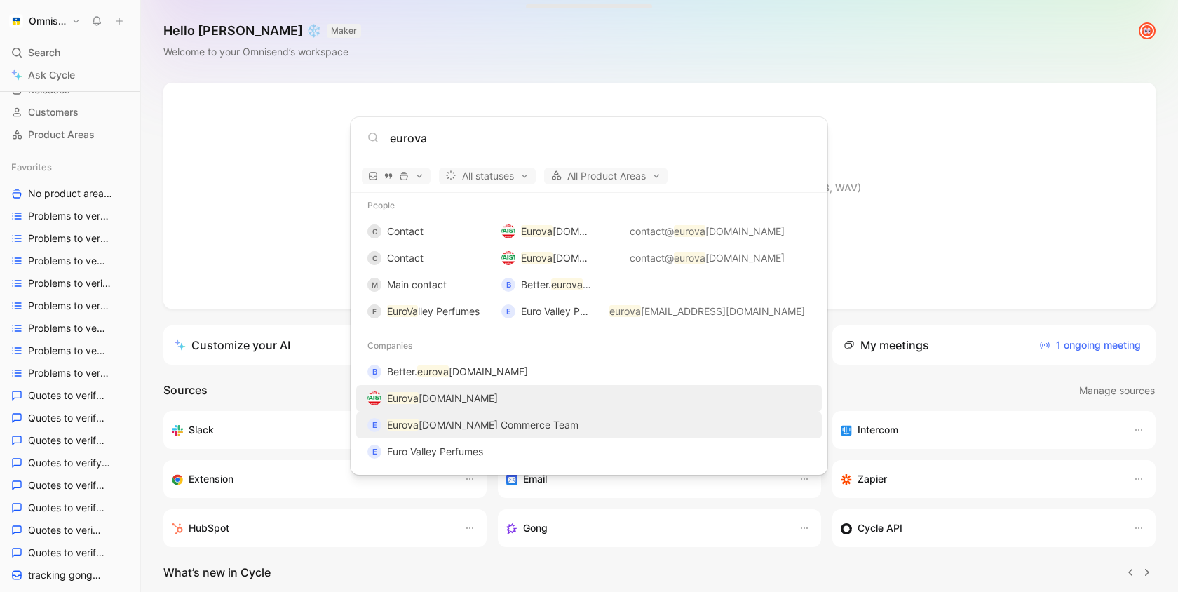
click at [583, 404] on div "B Better. eurova istine.lt Eurova istine.lt E Eurova istine.lt Commerce Team E …" at bounding box center [589, 411] width 477 height 107
click at [583, 404] on div "Eurova istine.lt" at bounding box center [589, 398] width 457 height 25
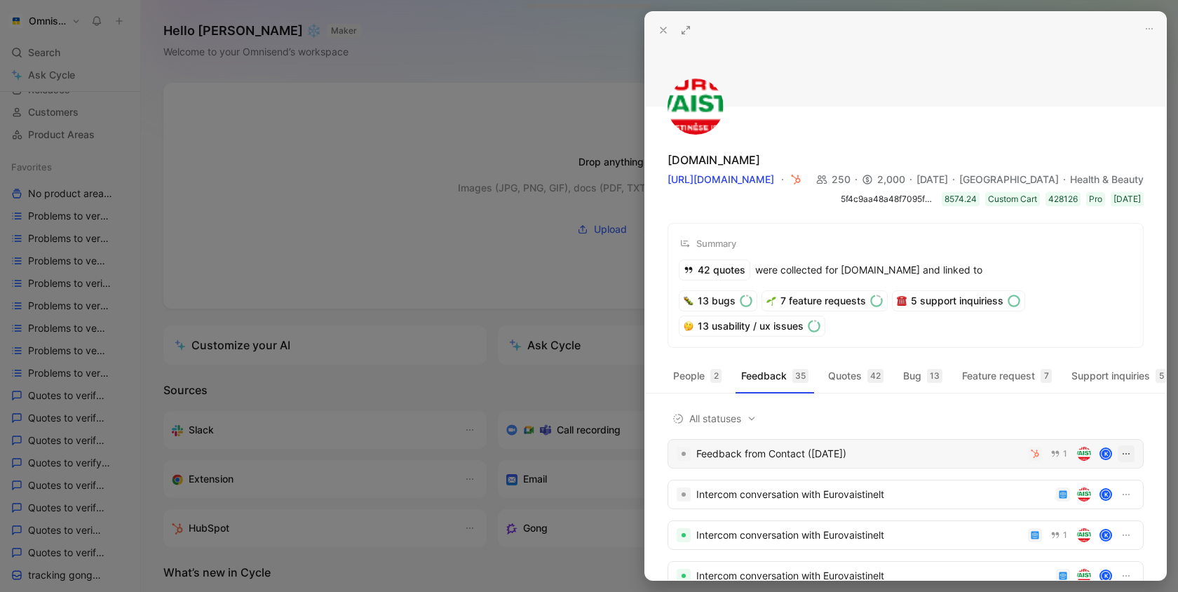
click at [1128, 452] on icon "button" at bounding box center [1126, 453] width 11 height 11
click at [1087, 525] on span "Delete" at bounding box center [1077, 524] width 29 height 12
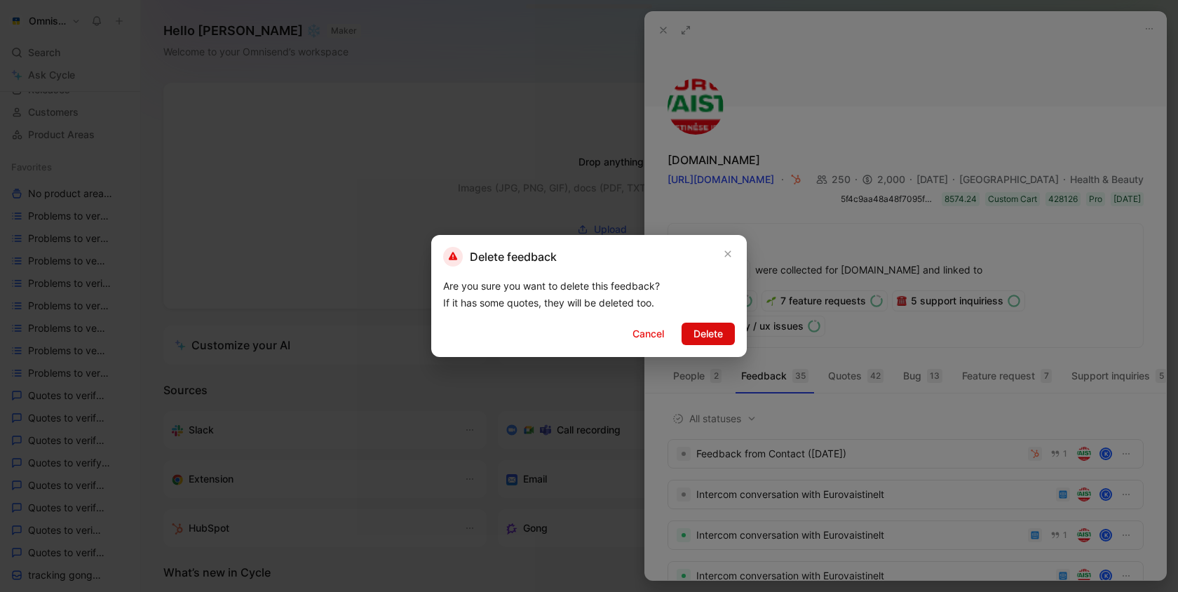
click at [708, 337] on span "Delete" at bounding box center [708, 333] width 29 height 17
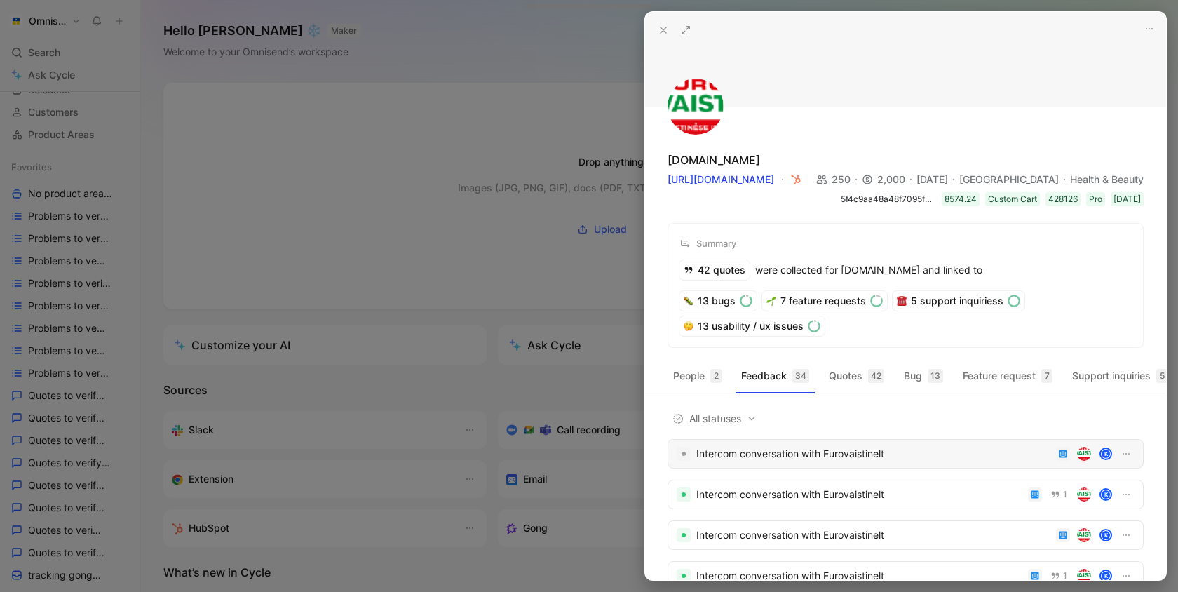
click at [838, 439] on div "Intercom conversation with Eurovaistinelt K" at bounding box center [906, 453] width 476 height 29
click at [126, 34] on div at bounding box center [589, 296] width 1178 height 592
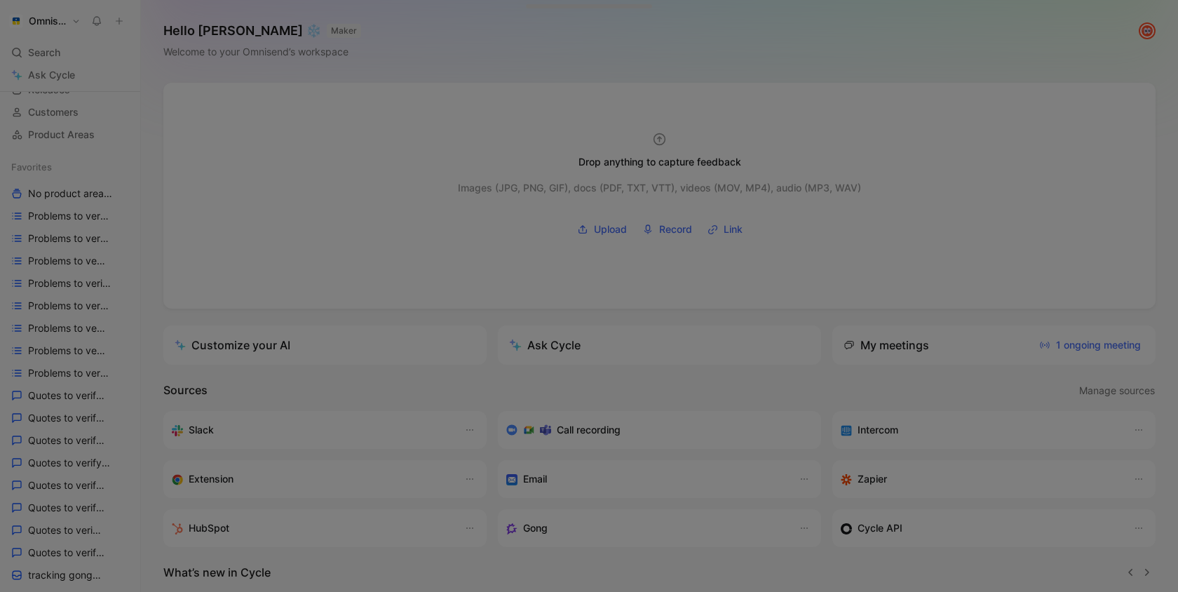
click at [70, 21] on button "Omnisend" at bounding box center [45, 21] width 79 height 20
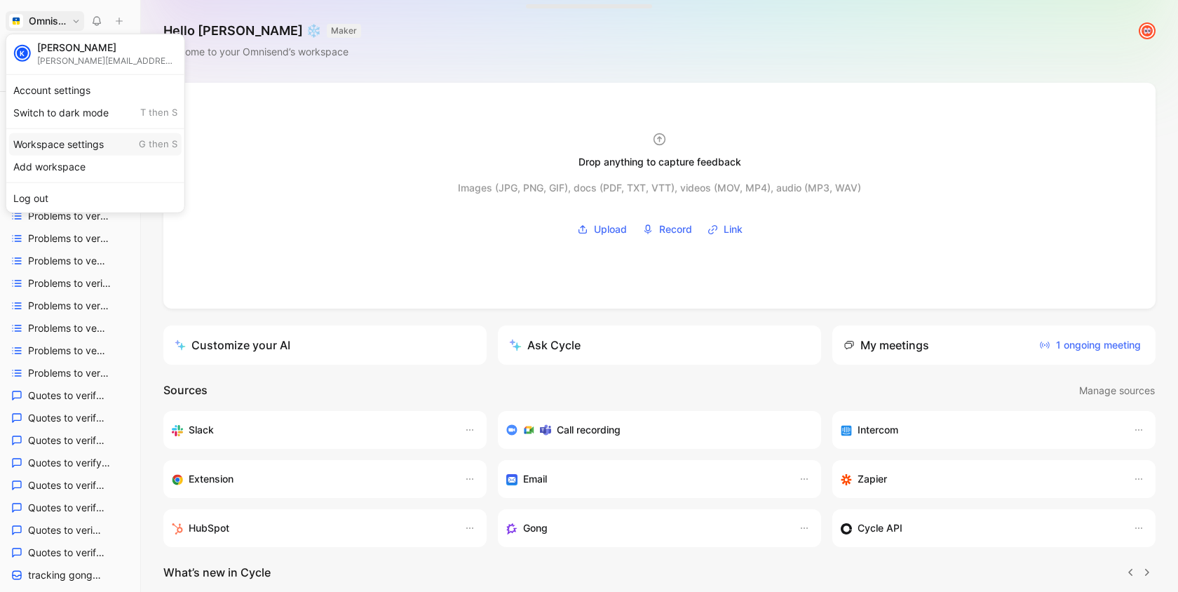
click at [95, 133] on div "Workspace settings G then S" at bounding box center [95, 144] width 173 height 22
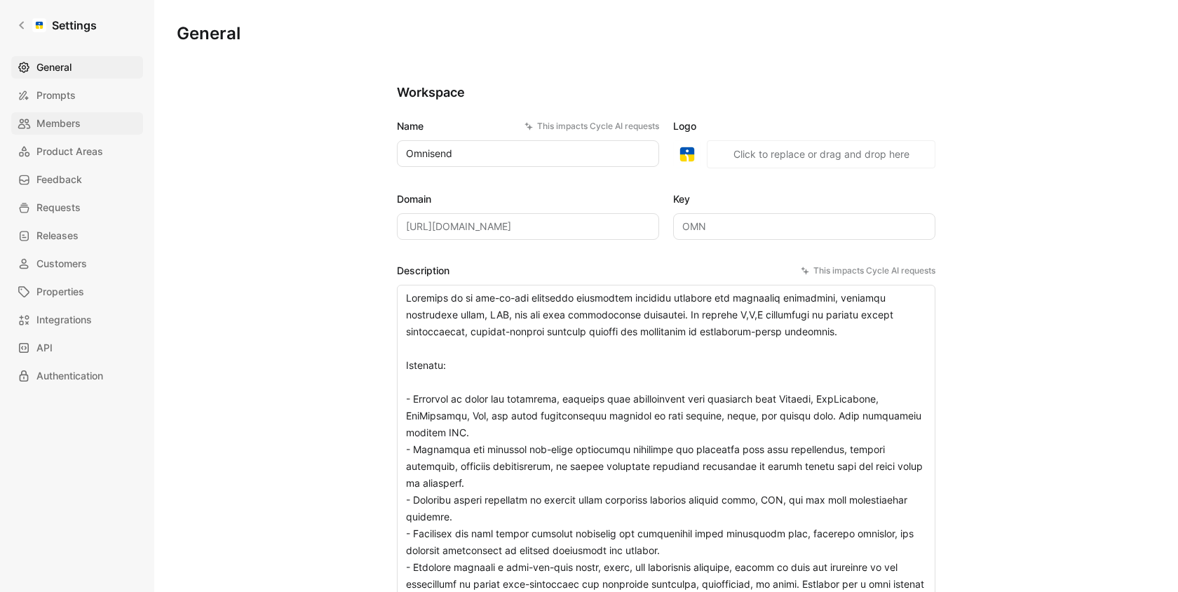
click at [81, 116] on link "Members" at bounding box center [77, 123] width 132 height 22
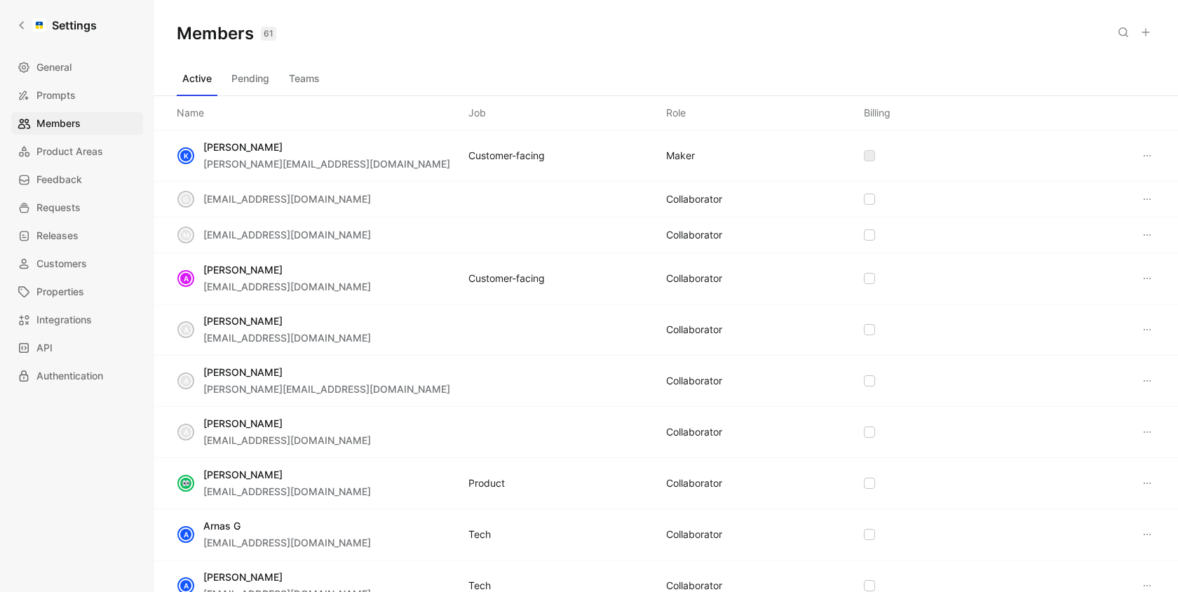
click at [1149, 33] on icon at bounding box center [1146, 32] width 11 height 11
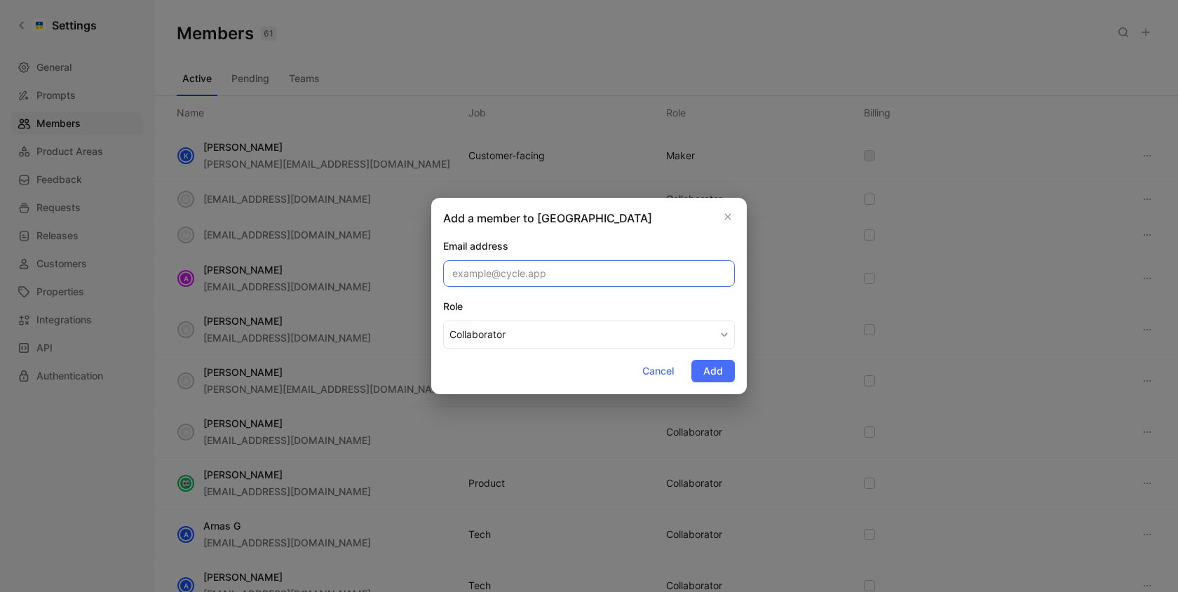
click at [565, 277] on input "email" at bounding box center [589, 273] width 292 height 27
paste input "Uzkeliau praeitos savaites Intercomo pokalbius is M/L segmento. Jei matysim, ka…"
type input "Uzkeliau praeitos savaites Intercomo pokalbius is M/L segmento. Jei matysim, ka…"
paste input "ruta.p@omnisend.com"
type input "ruta.p@omnisend.com"
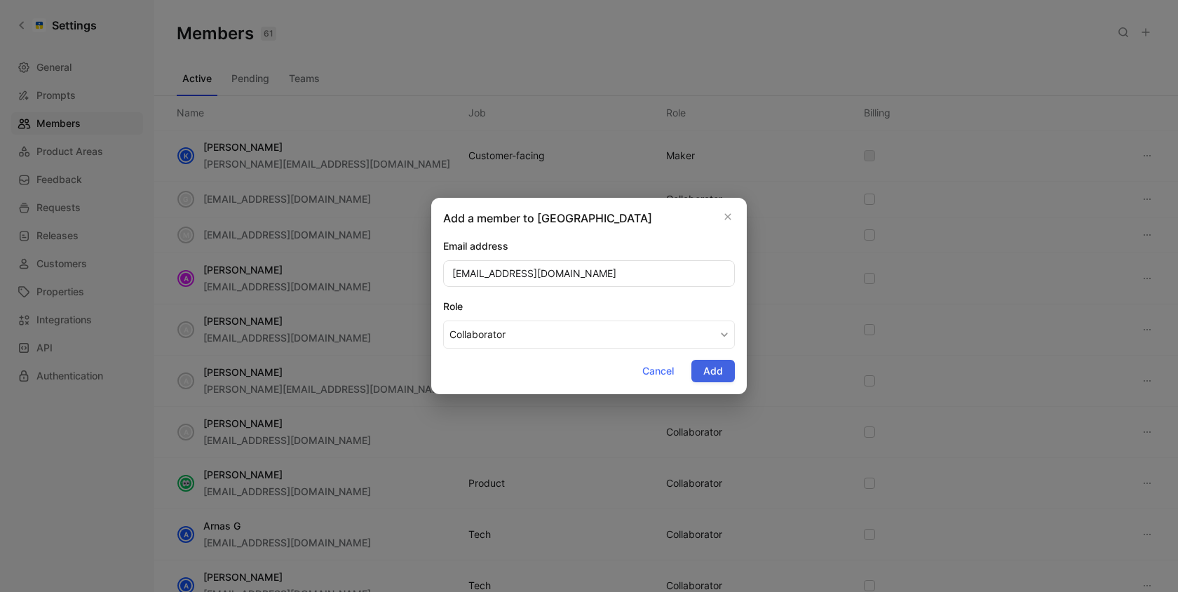
click at [725, 361] on button "Add" at bounding box center [713, 371] width 43 height 22
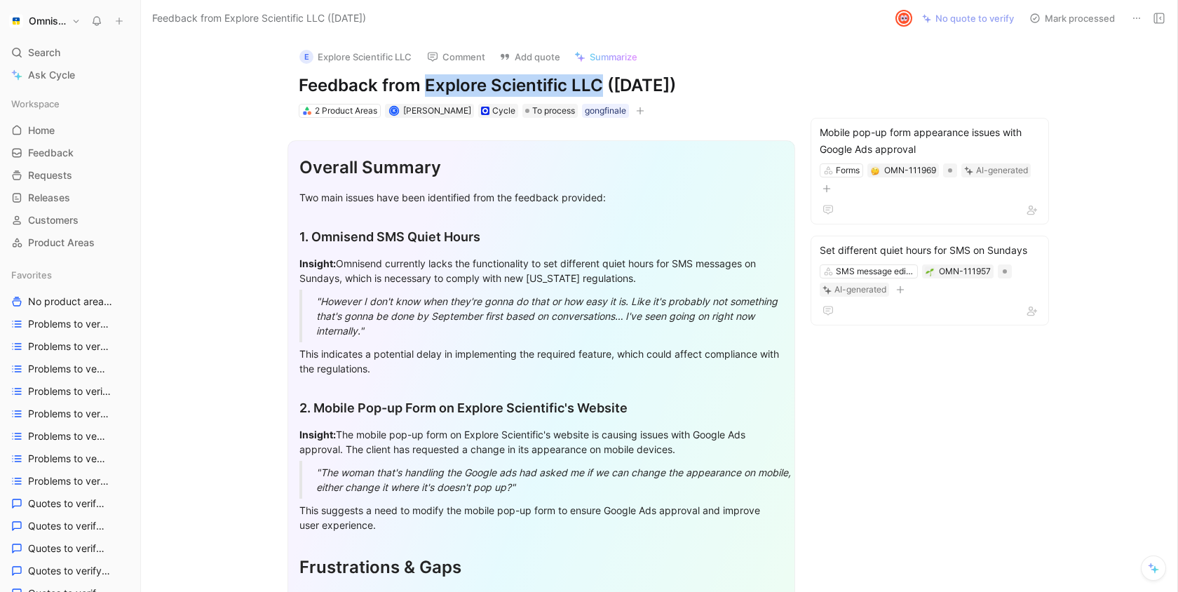
drag, startPoint x: 426, startPoint y: 93, endPoint x: 598, endPoint y: 92, distance: 171.9
click at [598, 92] on h1 "Feedback from Explore Scientific LLC (Aug 25, 2025)" at bounding box center [541, 85] width 485 height 22
copy h1 "Explore Scientific LLC"
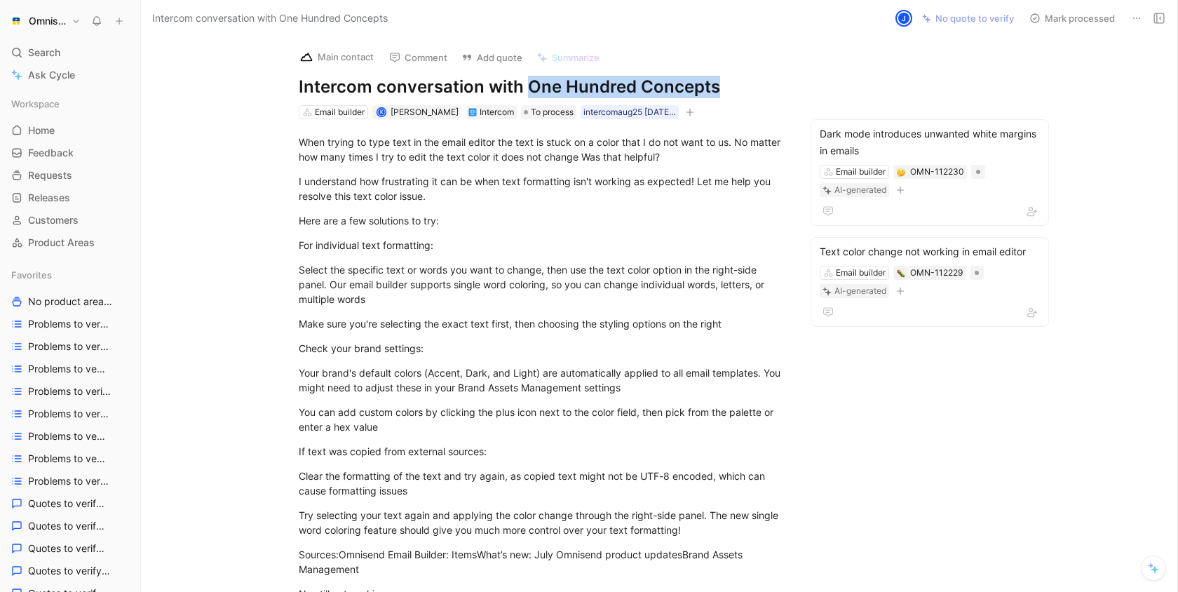
drag, startPoint x: 525, startPoint y: 88, endPoint x: 716, endPoint y: 88, distance: 190.8
click at [716, 88] on h1 "Intercom conversation with One Hundred Concepts" at bounding box center [541, 87] width 485 height 22
copy h1 "One Hundred Concepts"
click at [55, 149] on span "Feedback" at bounding box center [51, 153] width 46 height 14
